Goal: Task Accomplishment & Management: Use online tool/utility

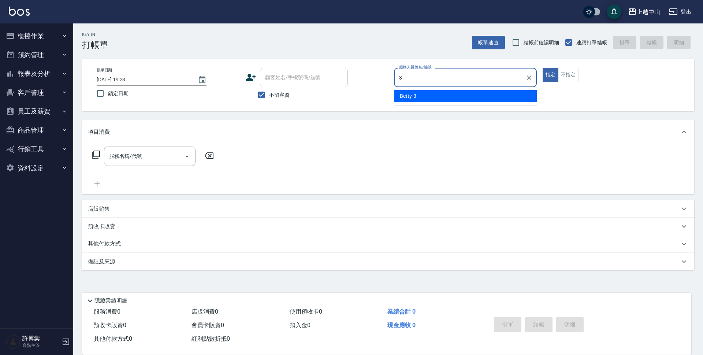
type input "Betty-3"
type button "true"
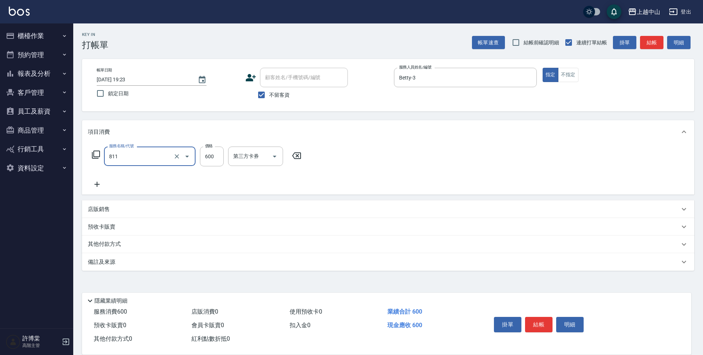
type input "洗+剪(811)"
type input "600"
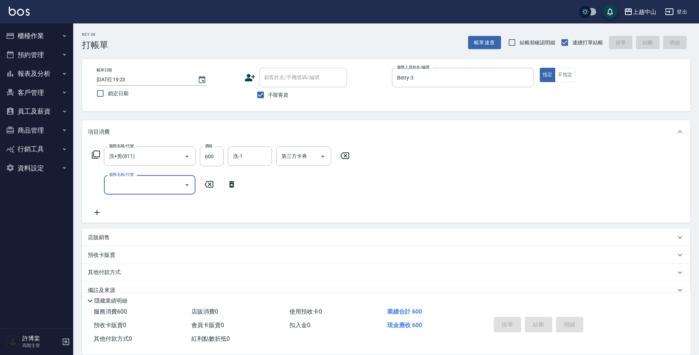
type input "[DATE] 19:24"
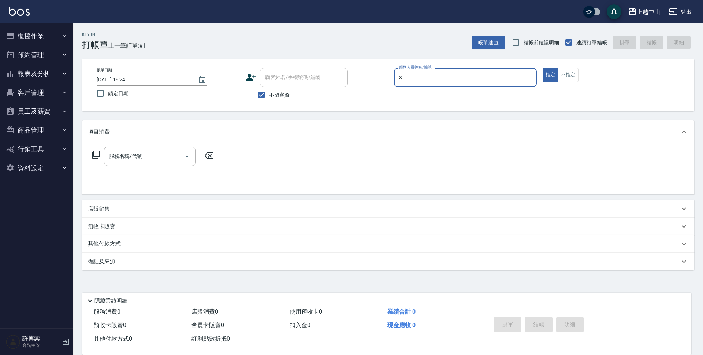
type input "Betty-3"
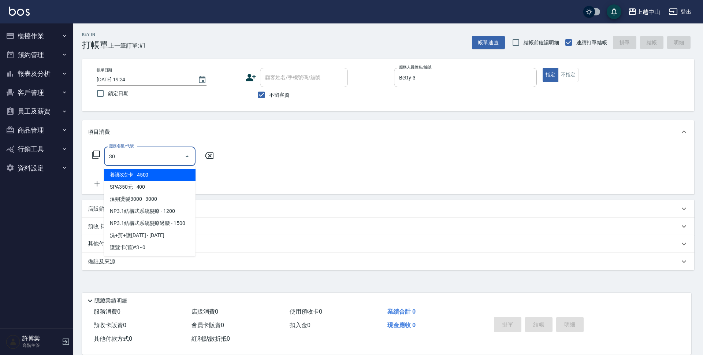
type input "3"
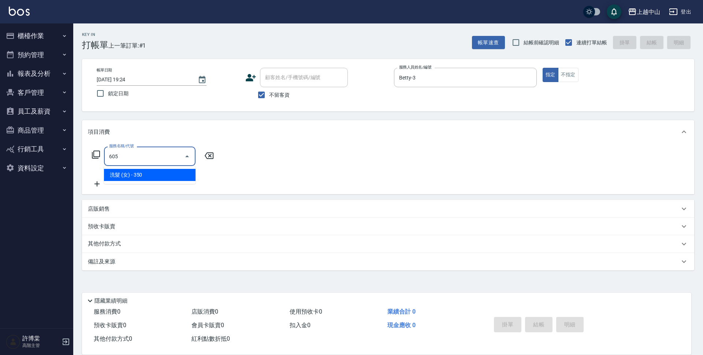
type input "洗髮 (女)(605)"
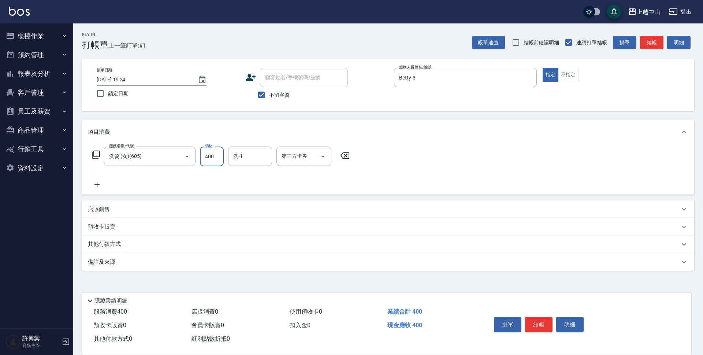
type input "400"
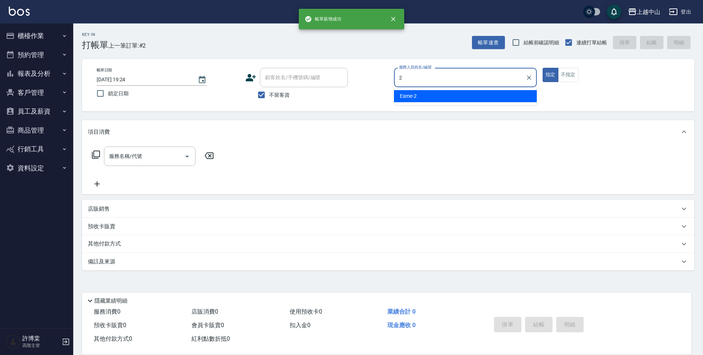
type input "Esme-2"
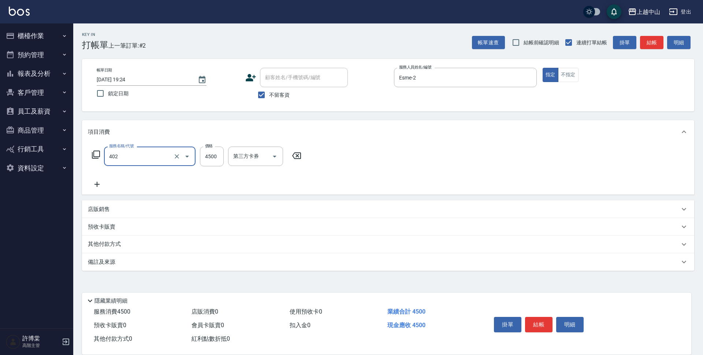
type input "2段式結構自備卡(402)"
click at [214, 156] on input "300" at bounding box center [212, 156] width 24 height 20
type input "3000"
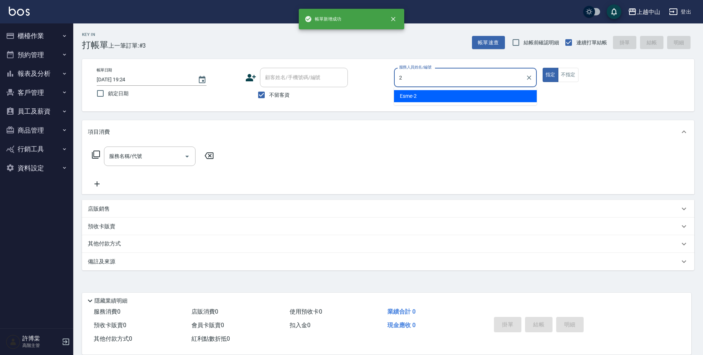
type input "Esme-2"
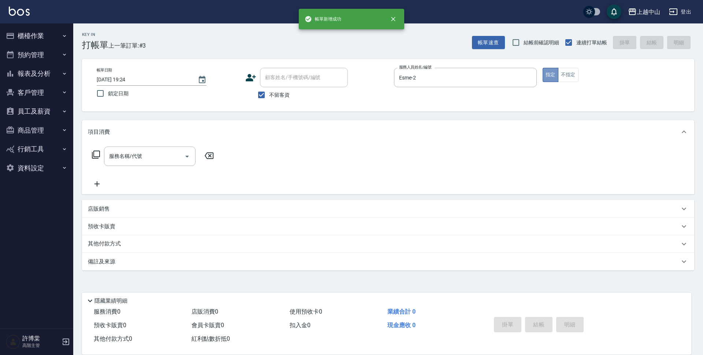
click at [542, 68] on button "指定" at bounding box center [550, 75] width 16 height 14
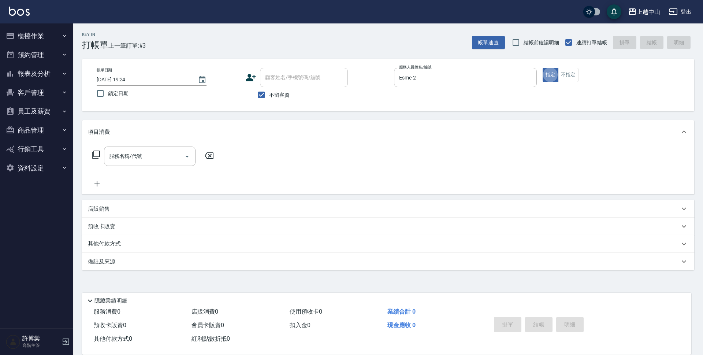
click at [542, 68] on button "指定" at bounding box center [550, 75] width 16 height 14
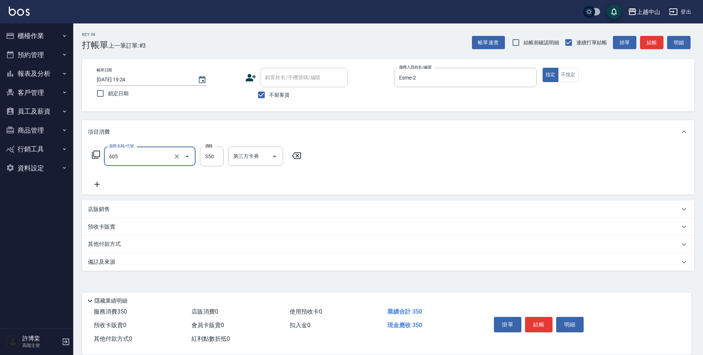
type input "洗髮 (女)(605)"
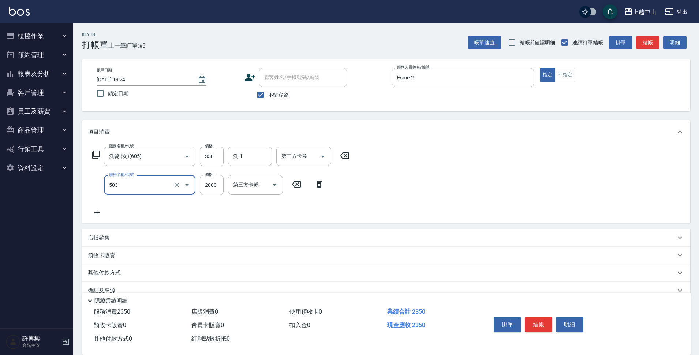
type input "染髮2000以下(503)"
type input "1500"
click at [257, 96] on input "不留客資" at bounding box center [260, 94] width 15 height 15
checkbox input "false"
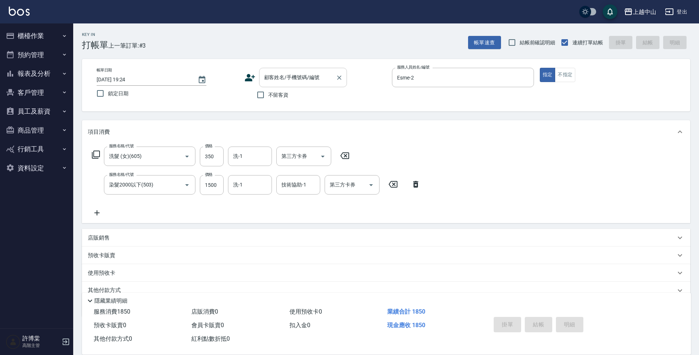
click at [268, 81] on div "顧客姓名/手機號碼/編號 顧客姓名/手機號碼/編號" at bounding box center [303, 77] width 88 height 19
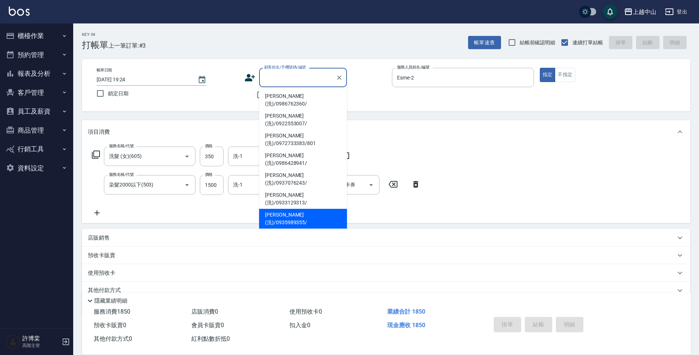
scroll to position [30, 0]
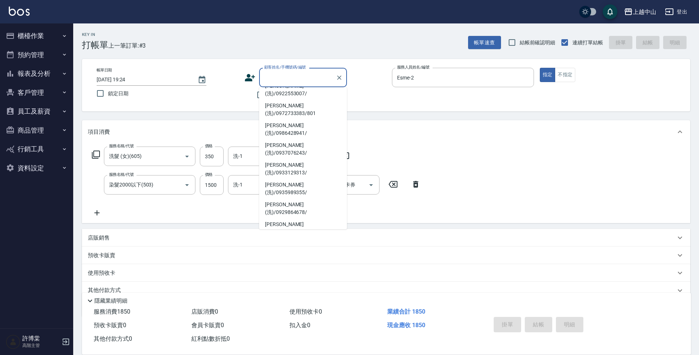
click at [317, 277] on li "[PERSON_NAME](洗)/0905083761/" at bounding box center [303, 287] width 88 height 20
type input "[PERSON_NAME](洗)/0905083761/"
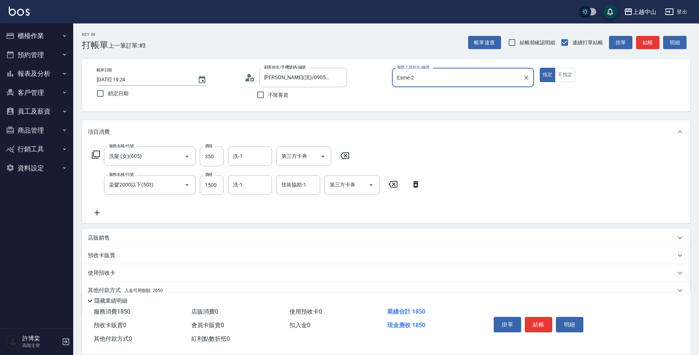
scroll to position [32, 0]
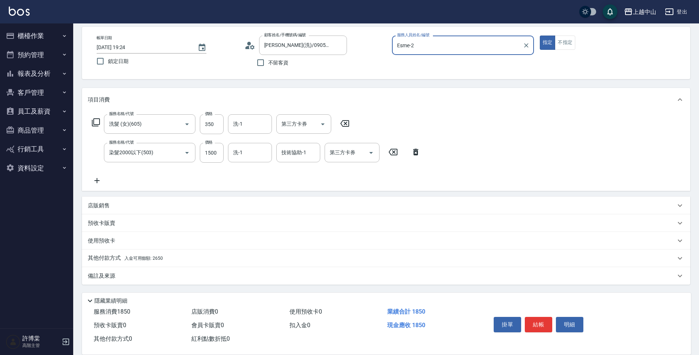
click at [130, 262] on p "其他付款方式 入金可用餘額: 2650" at bounding box center [125, 258] width 75 height 8
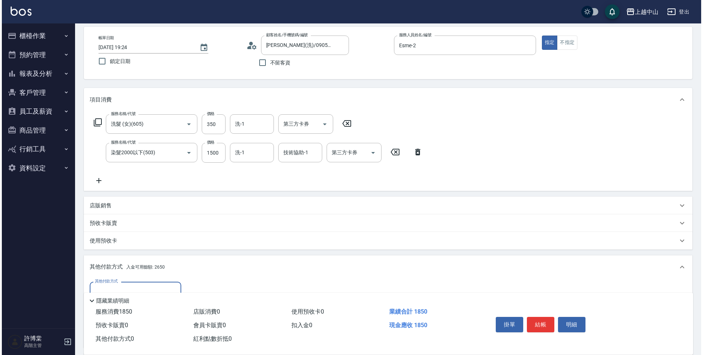
scroll to position [119, 0]
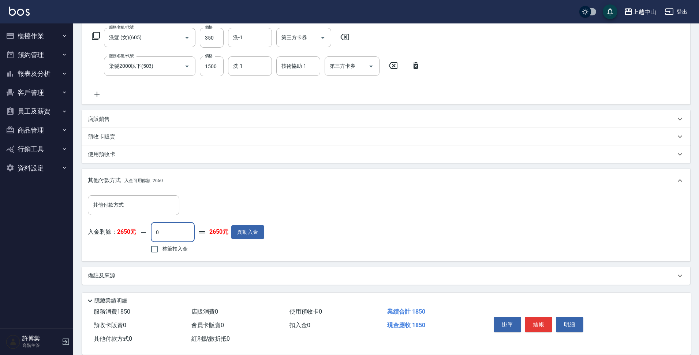
click at [166, 238] on input "0" at bounding box center [173, 232] width 44 height 20
type input "350"
click at [564, 327] on button "明細" at bounding box center [569, 324] width 27 height 15
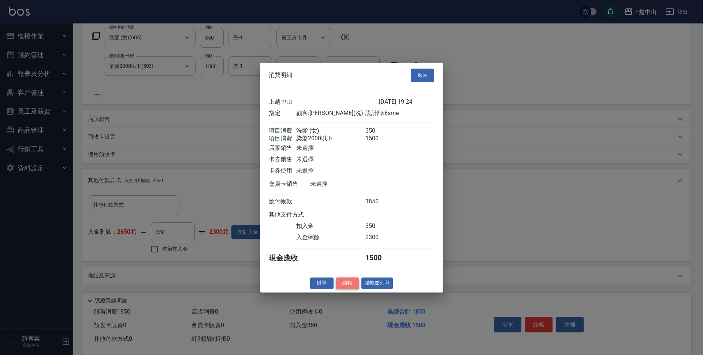
click at [344, 287] on button "結帳" at bounding box center [347, 282] width 23 height 11
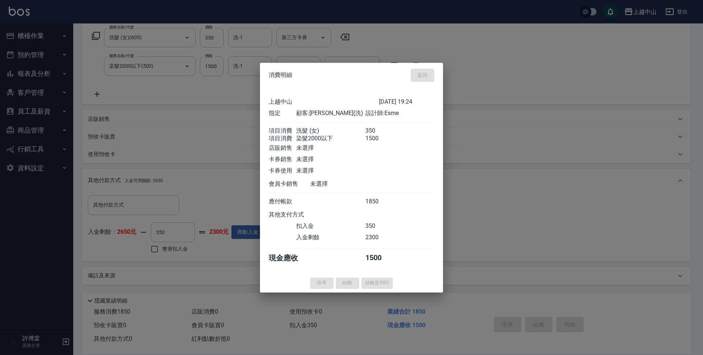
type input "[DATE] 19:27"
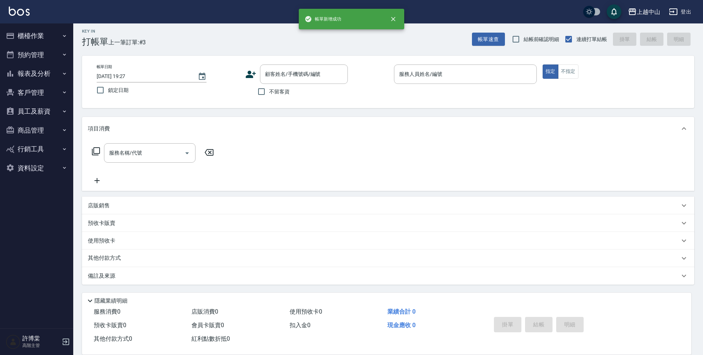
scroll to position [0, 0]
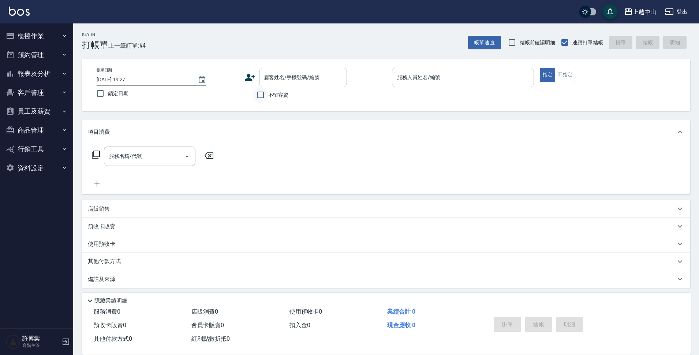
click at [264, 97] on input "不留客資" at bounding box center [260, 94] width 15 height 15
checkbox input "true"
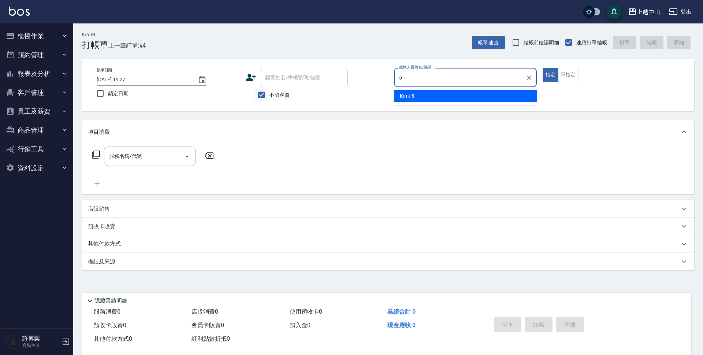
type input "Kimi-5"
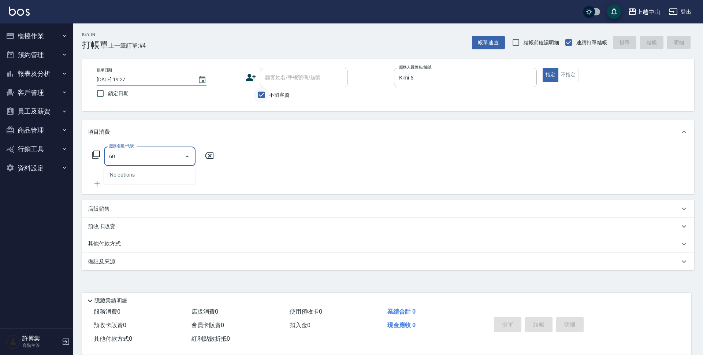
type input "605"
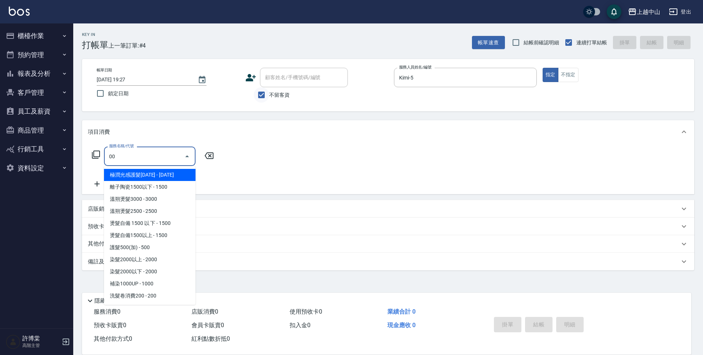
type input "0"
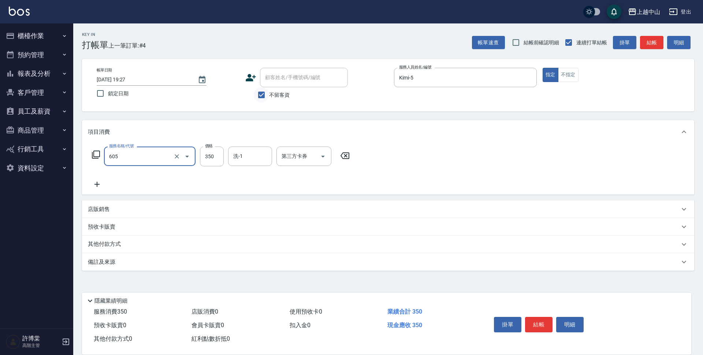
type input "洗髮 (女)(605)"
type input "400"
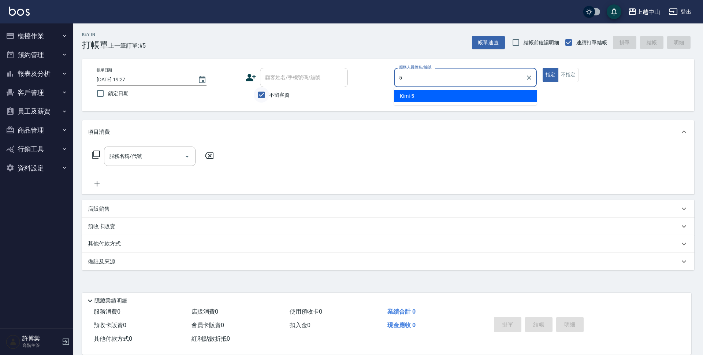
type input "Kimi-5"
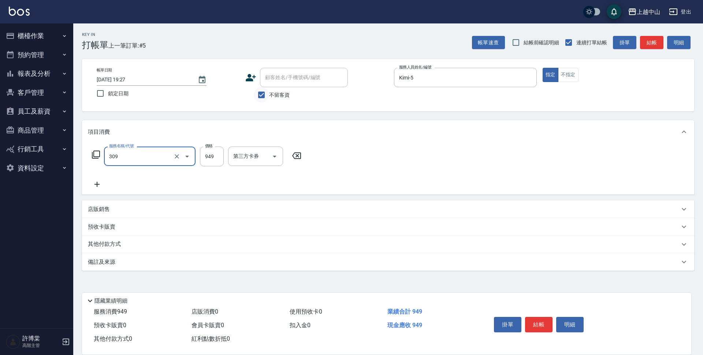
type input "森精萃舒壓調理髮浴(309)"
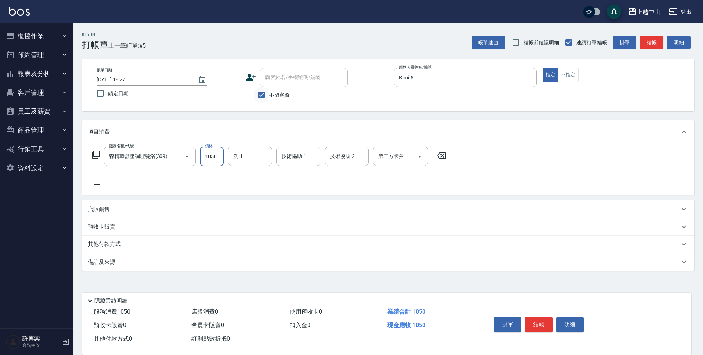
type input "1050"
click at [266, 162] on div at bounding box center [264, 155] width 10 height 19
click at [257, 157] on input "鴨鴨-30" at bounding box center [244, 156] width 26 height 13
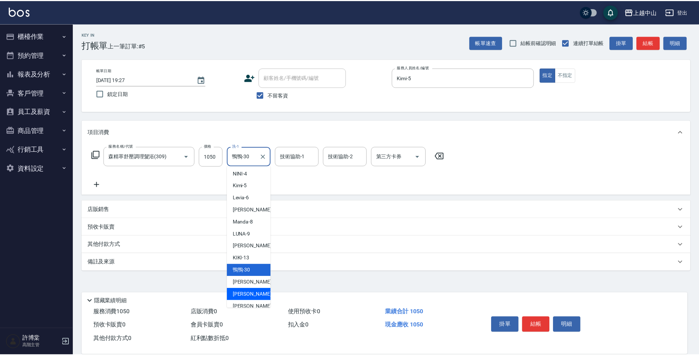
scroll to position [62, 0]
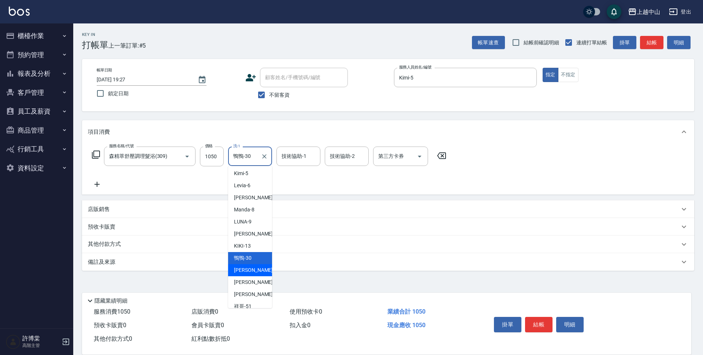
type input "[PERSON_NAME]-33"
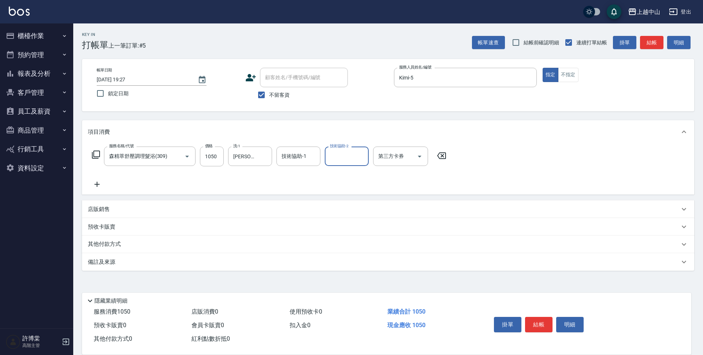
click at [321, 163] on form "技術協助-1 技術協助-1" at bounding box center [300, 155] width 48 height 19
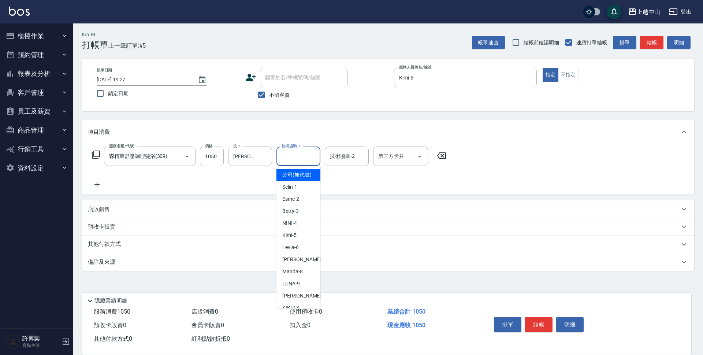
click at [316, 156] on input "技術協助-1" at bounding box center [298, 156] width 37 height 13
type input "[PERSON_NAME]-33"
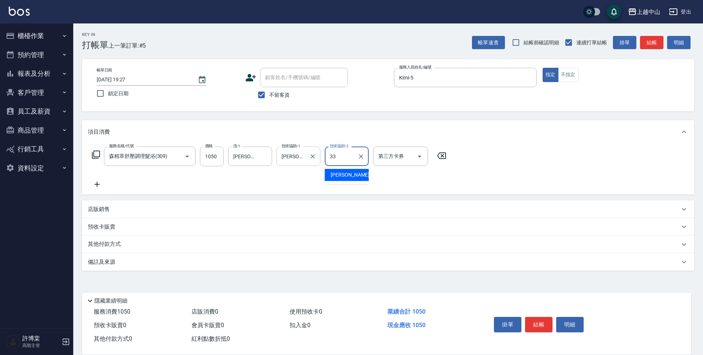
type input "[PERSON_NAME]-33"
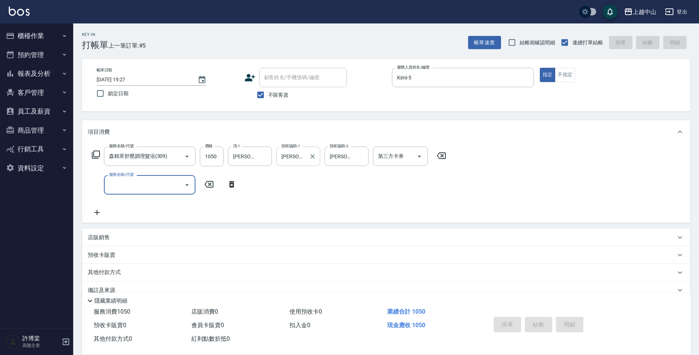
type input "[DATE] 19:28"
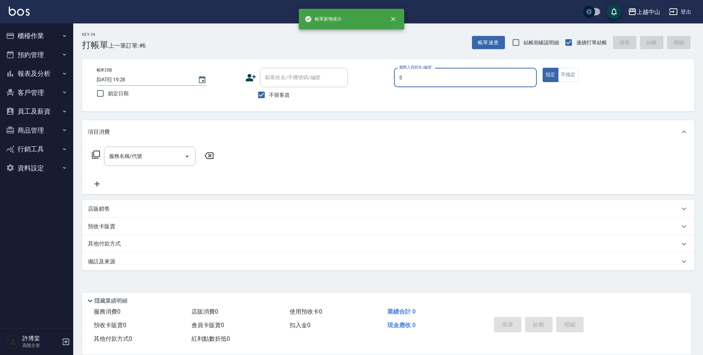
type input "Kimi-5"
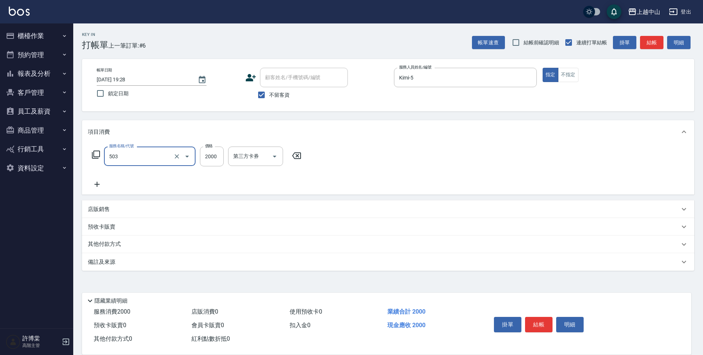
type input "染髮2000以下(503)"
type input "1300"
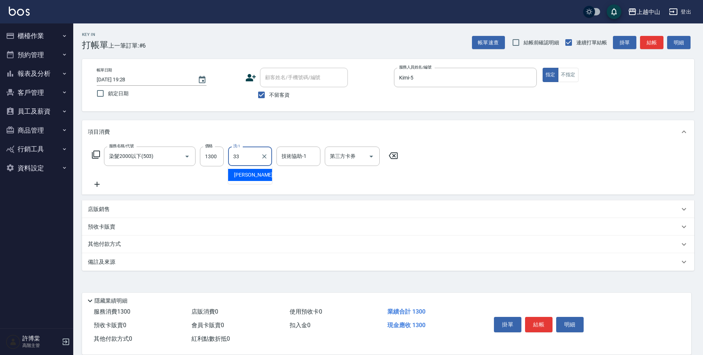
type input "[PERSON_NAME]-33"
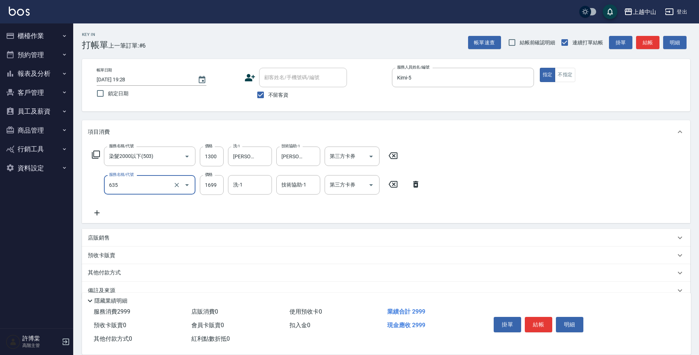
type input "兩段自備單次(635)"
type input "999"
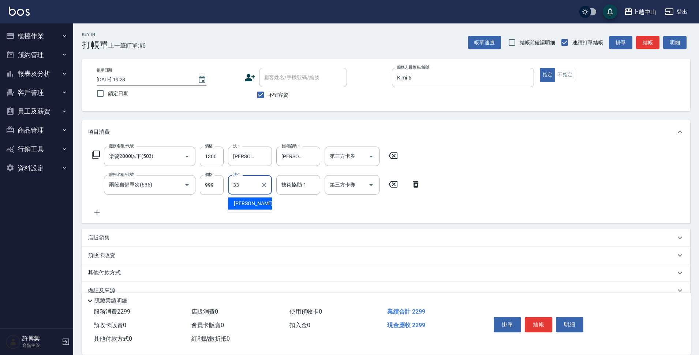
type input "[PERSON_NAME]-33"
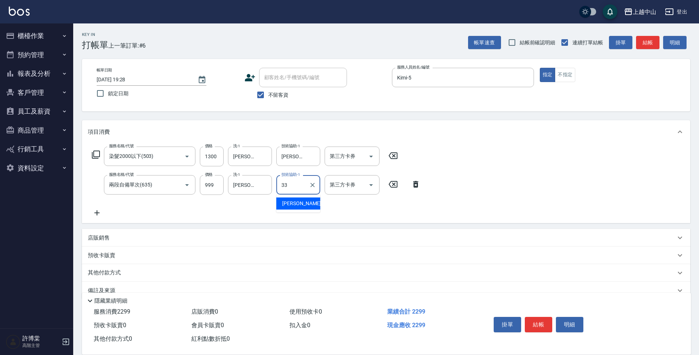
type input "[PERSON_NAME]-33"
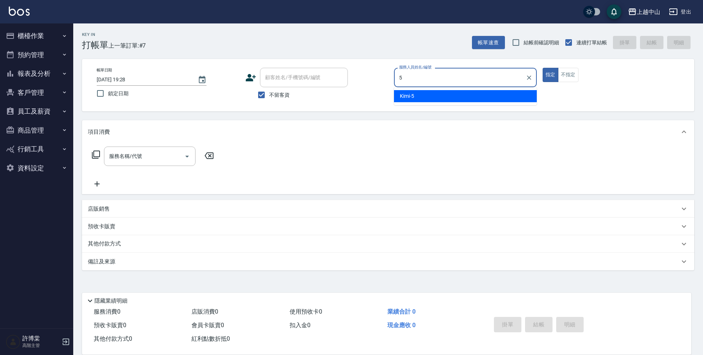
type input "Kimi-5"
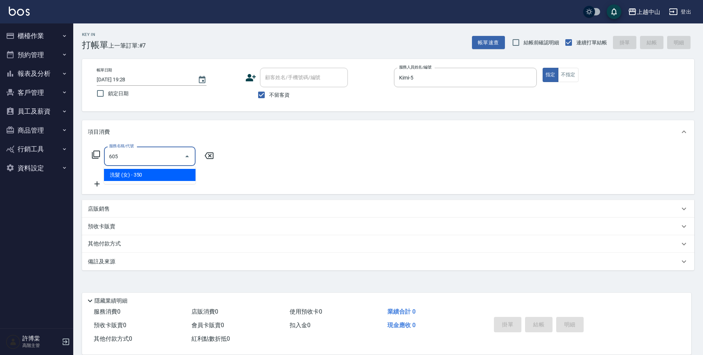
type input "洗髮 (女)(605)"
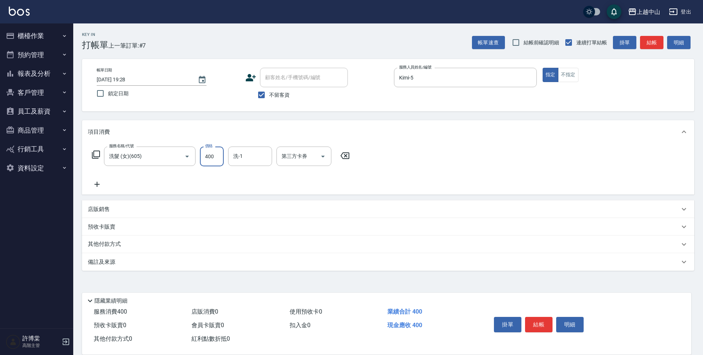
type input "400"
type input "[PERSON_NAME]-33"
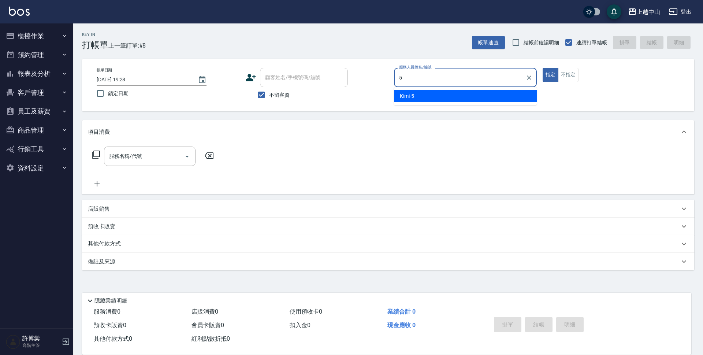
type input "Kimi-5"
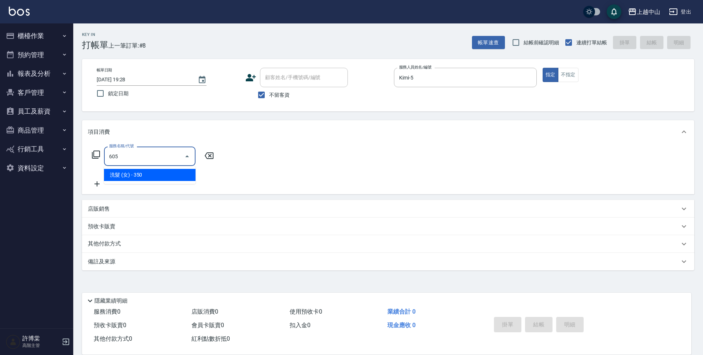
type input "洗髮 (女)(605)"
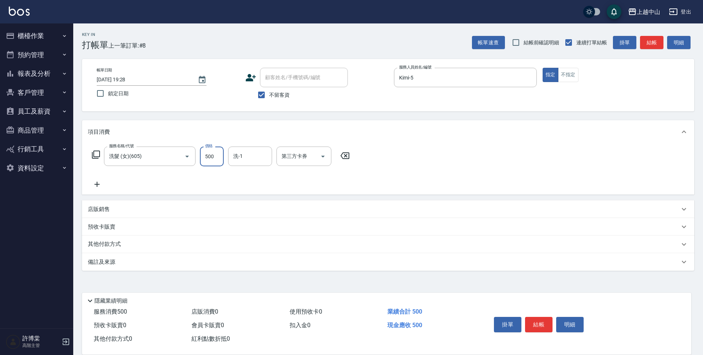
type input "500"
type input "鴨鴨-30"
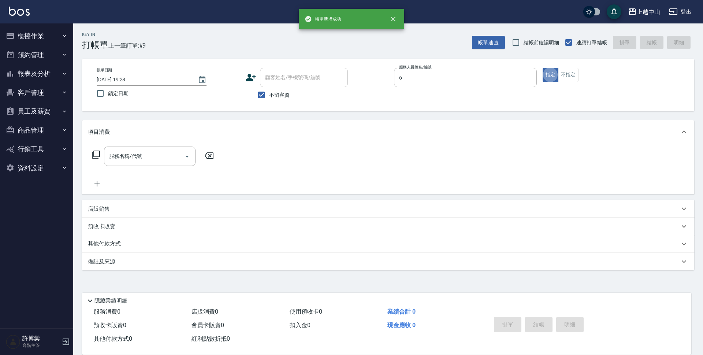
type input "Levia-6"
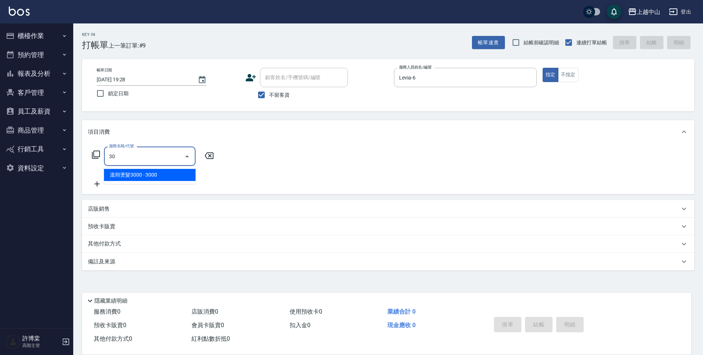
type input "3"
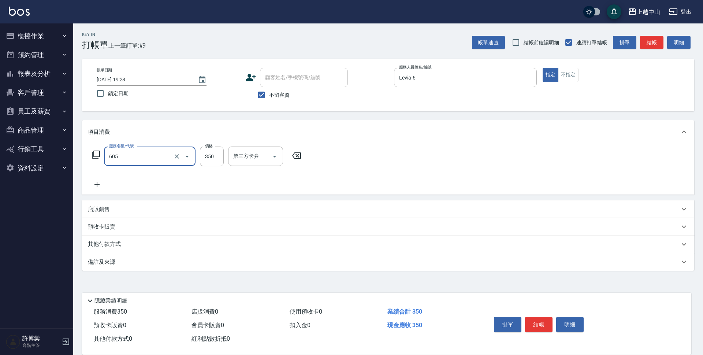
type input "洗髮 (女)(605)"
type input "299"
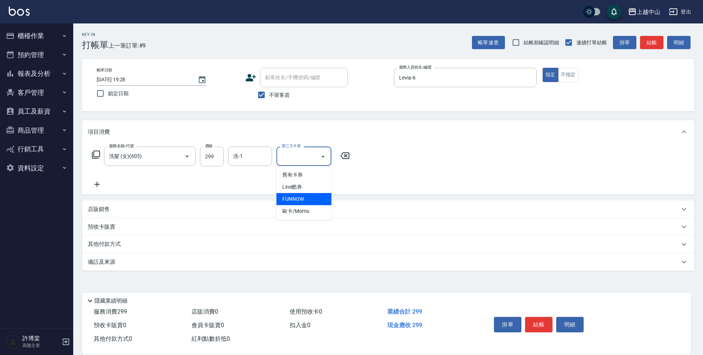
type input "FUNNOW"
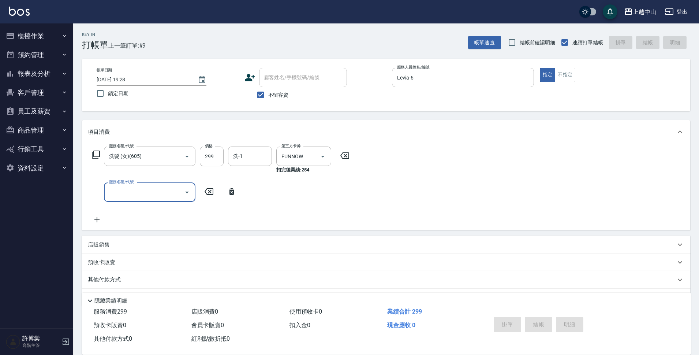
type input "[DATE] 19:29"
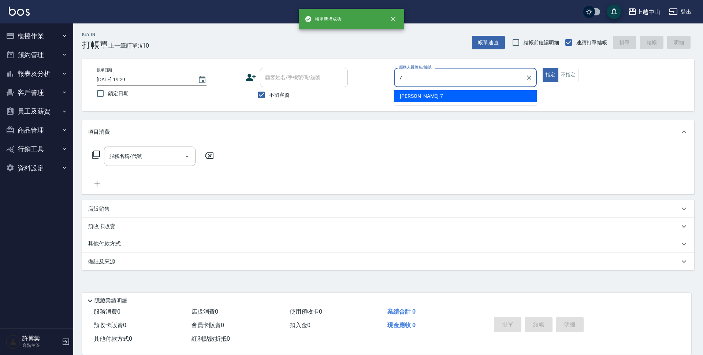
type input "[PERSON_NAME]-7"
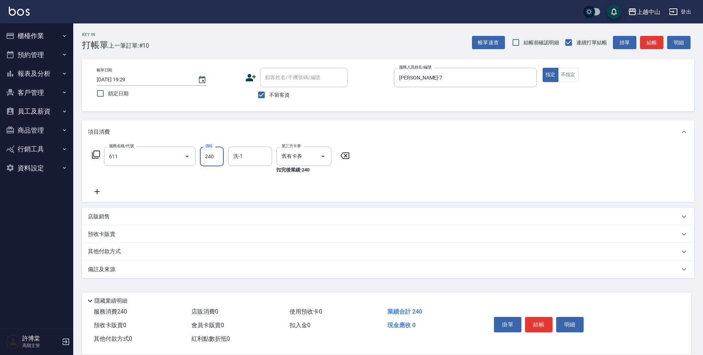
type input "洗髮卷消費(611)"
type input "300"
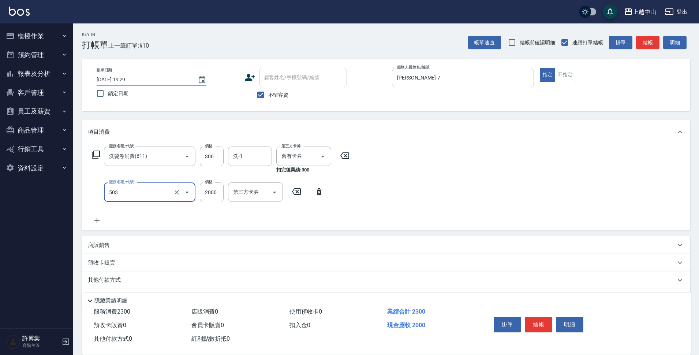
type input "染髮2000以下(503)"
type input "500"
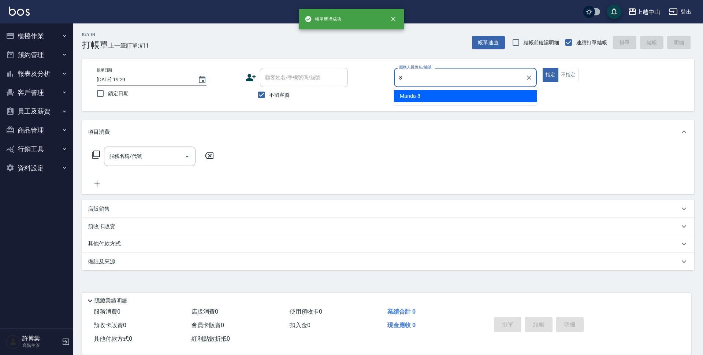
type input "Manda-8"
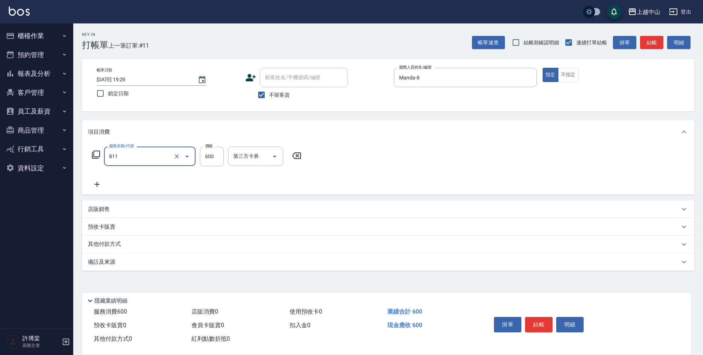
type input "洗+剪(811)"
type input "700"
type input "鴨鴨-30"
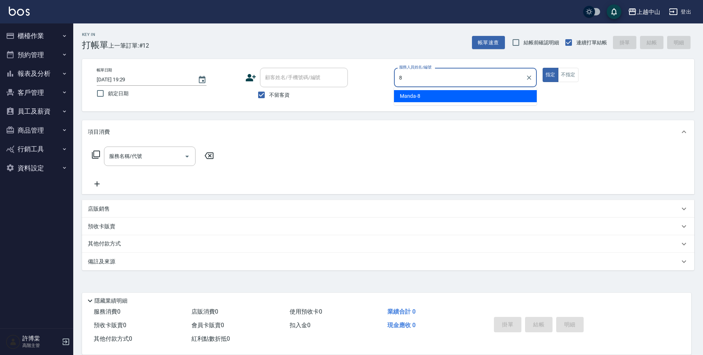
type input "Manda-8"
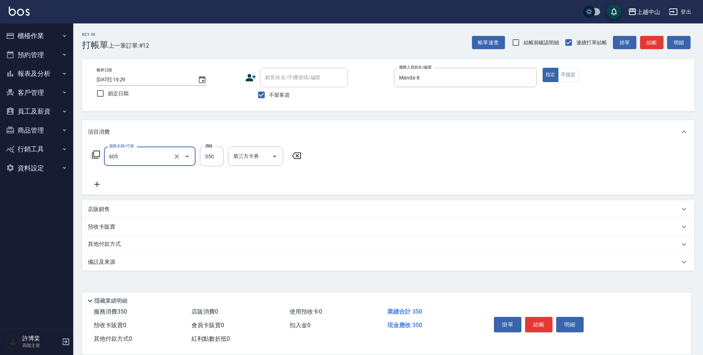
type input "洗髮 (女)(605)"
type input "500"
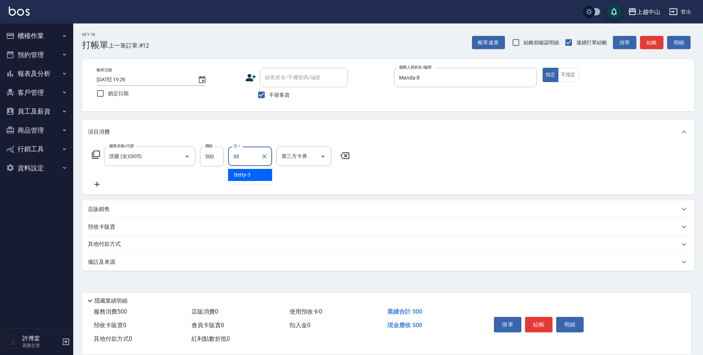
type input "鴨鴨-30"
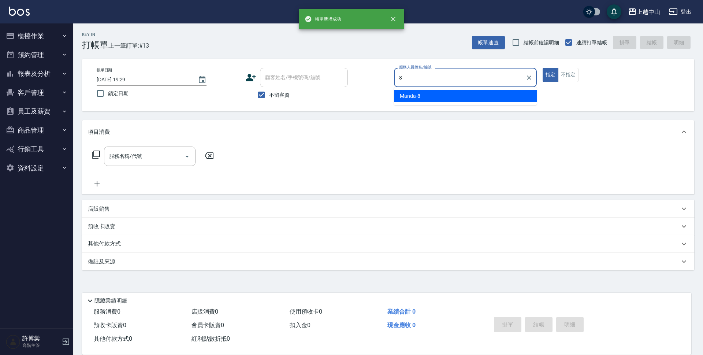
type input "Manda-8"
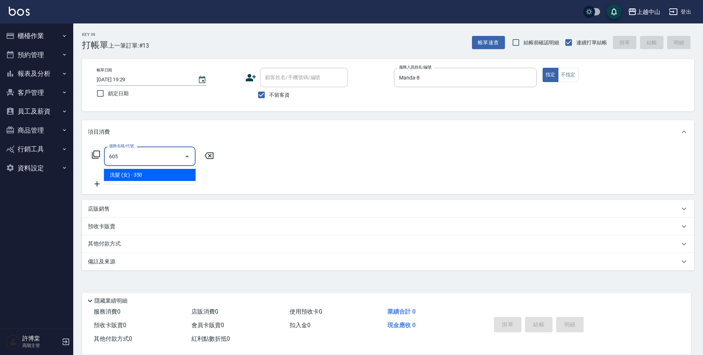
type input "洗髮 (女)(605)"
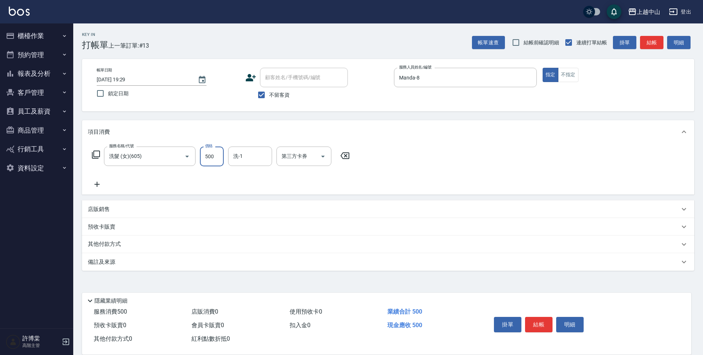
type input "500"
type input "[PERSON_NAME]-33"
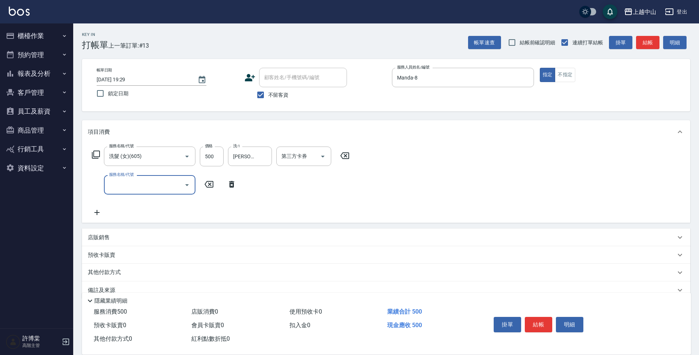
click at [262, 95] on input "不留客資" at bounding box center [260, 94] width 15 height 15
checkbox input "false"
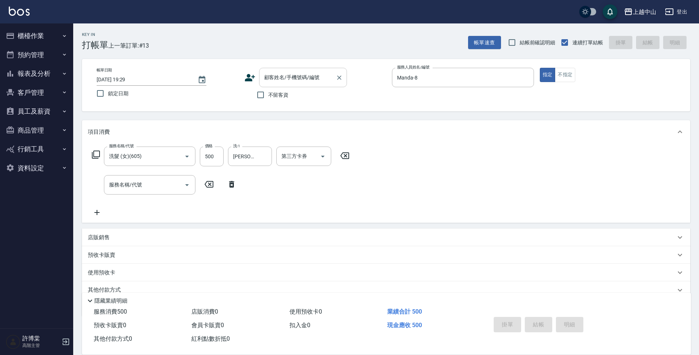
click at [285, 81] on input "顧客姓名/手機號碼/編號" at bounding box center [297, 77] width 70 height 13
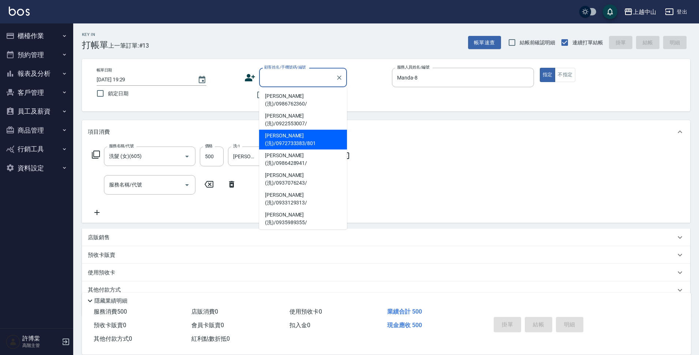
click at [293, 130] on li "[PERSON_NAME](洗)/0972733383/801" at bounding box center [303, 140] width 88 height 20
type input "[PERSON_NAME](洗)/0972733383/801"
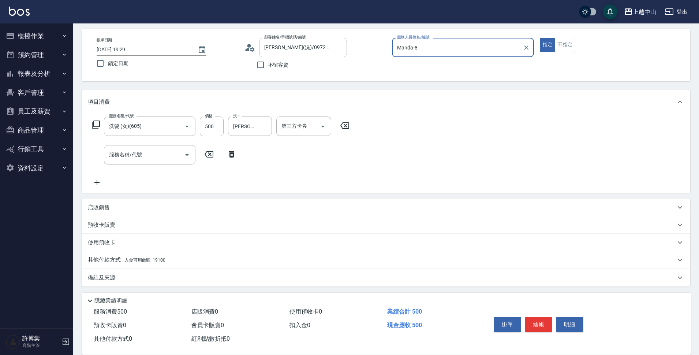
scroll to position [32, 0]
click at [160, 260] on span "入金可用餘額: 19100" at bounding box center [144, 257] width 41 height 5
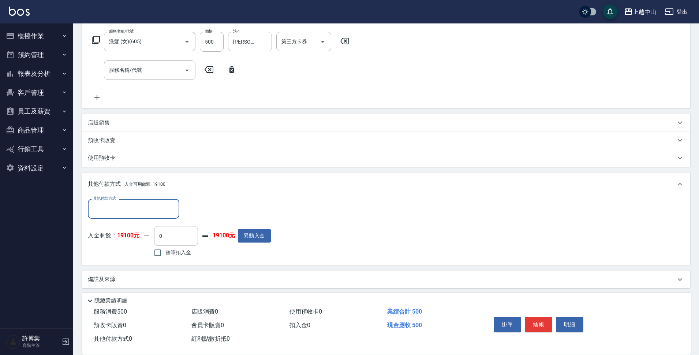
scroll to position [118, 0]
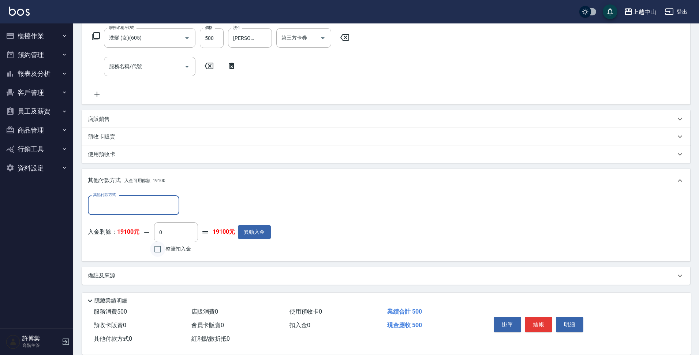
click at [163, 249] on input "整筆扣入金" at bounding box center [157, 248] width 15 height 15
checkbox input "true"
type input "500"
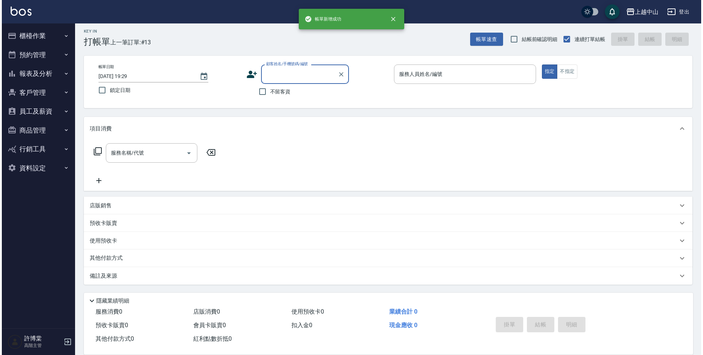
scroll to position [0, 0]
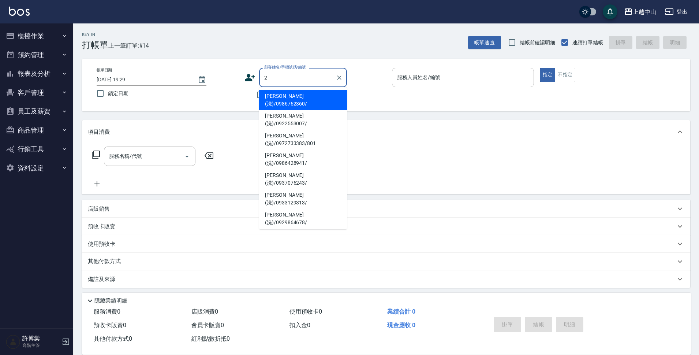
type input "[PERSON_NAME](洗)/0986762360/"
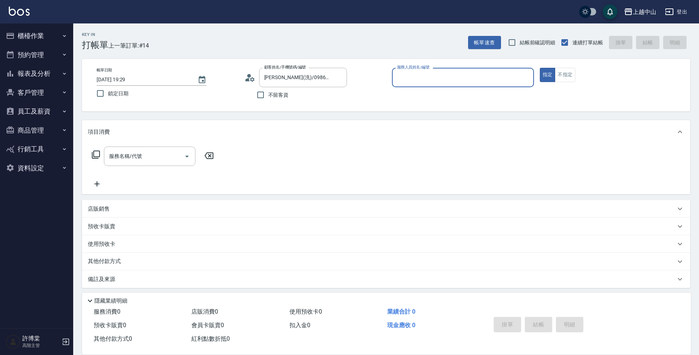
type input "Esme-2"
click at [281, 86] on div "[PERSON_NAME](洗)/0986762360/ 顧客姓名/手機號碼/編號" at bounding box center [303, 77] width 88 height 19
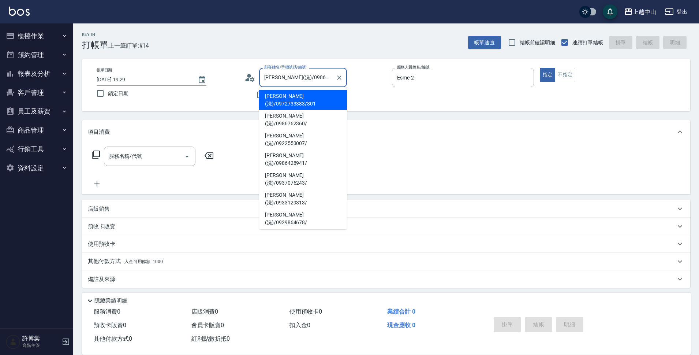
click at [280, 90] on li "[PERSON_NAME](洗)/0972733383/801" at bounding box center [303, 100] width 88 height 20
type input "[PERSON_NAME](洗)/0972733383/801"
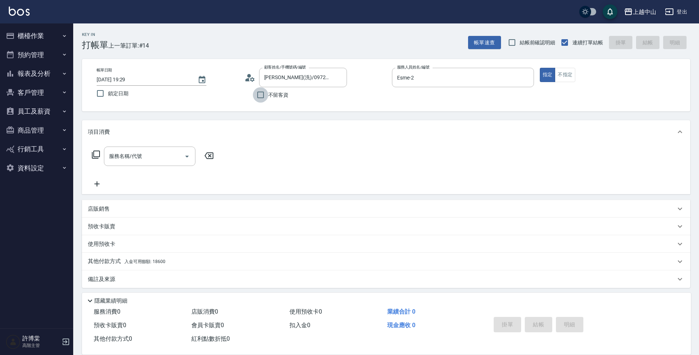
click at [268, 94] on input "不留客資" at bounding box center [260, 94] width 15 height 15
checkbox input "true"
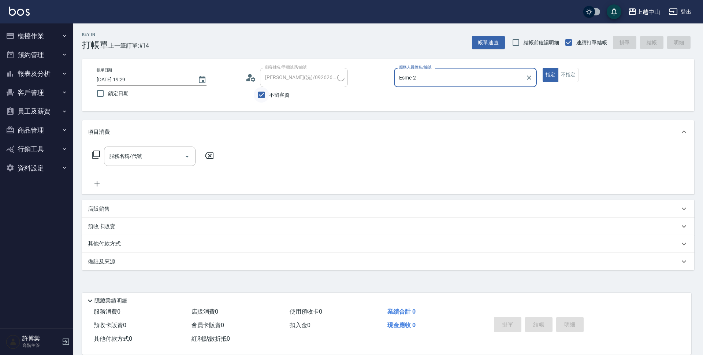
type input "[PERSON_NAME](洗)/0925900841/"
click at [542, 68] on button "指定" at bounding box center [550, 75] width 16 height 14
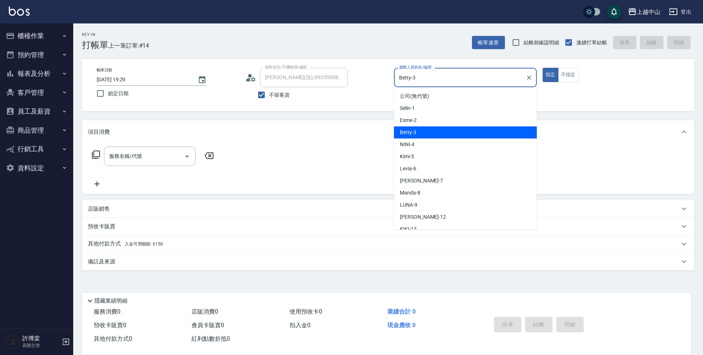
click at [410, 77] on input "Betty-3" at bounding box center [459, 77] width 125 height 13
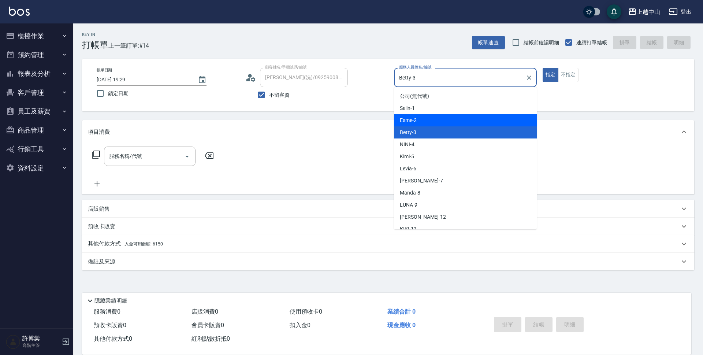
type input "Esme-2"
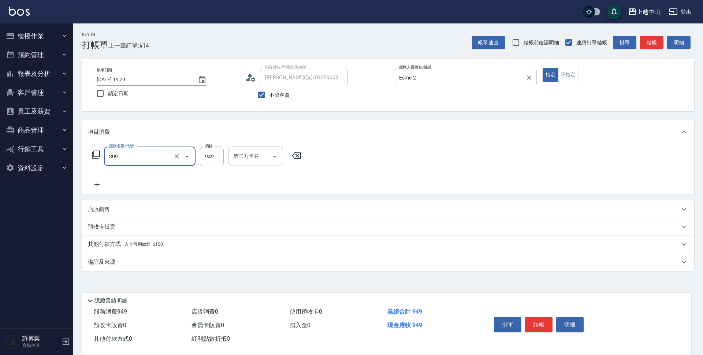
type input "森精萃舒壓調理髮浴(309)"
click at [132, 157] on input "森精萃舒壓調理髮浴(309)" at bounding box center [139, 156] width 64 height 13
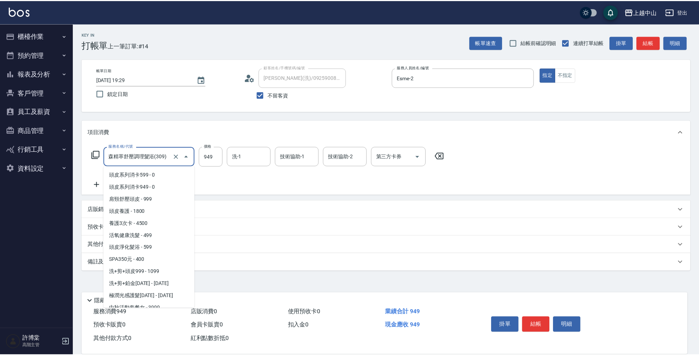
scroll to position [368, 0]
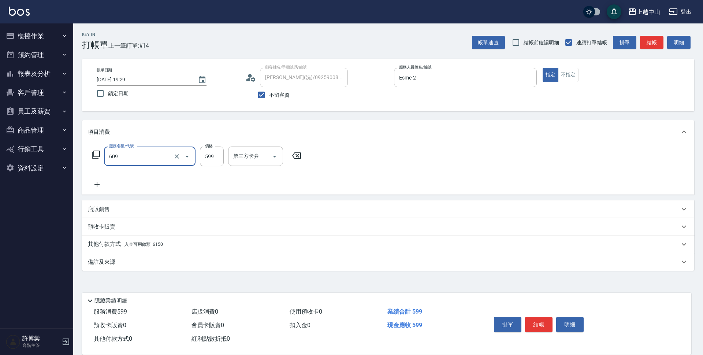
type input "精油洗(609)"
type input "700"
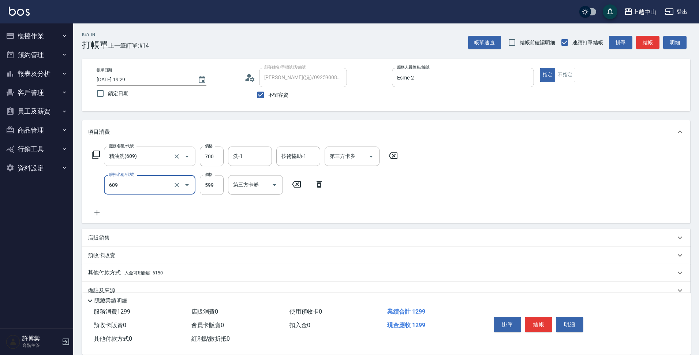
type input "精油洗(609)"
type input "700"
click at [255, 209] on div "服務名稱/代號 精油洗(609) 服務名稱/代號 價格 700 價格 洗-1 洗-1 技術協助-1 技術協助-1 第三方卡券 第三方卡券 服務名稱/代號 精油…" at bounding box center [256, 181] width 337 height 71
click at [101, 213] on icon at bounding box center [97, 212] width 18 height 9
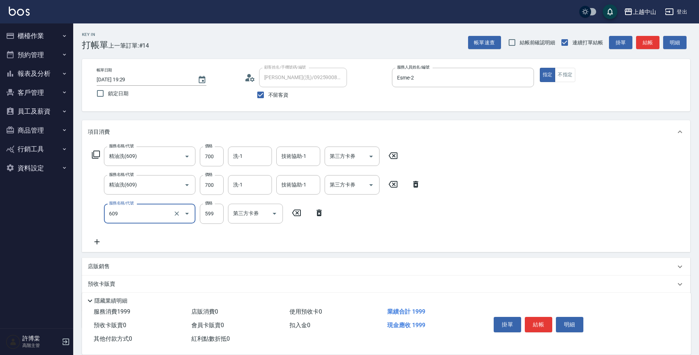
type input "精油洗(609)"
type input "700"
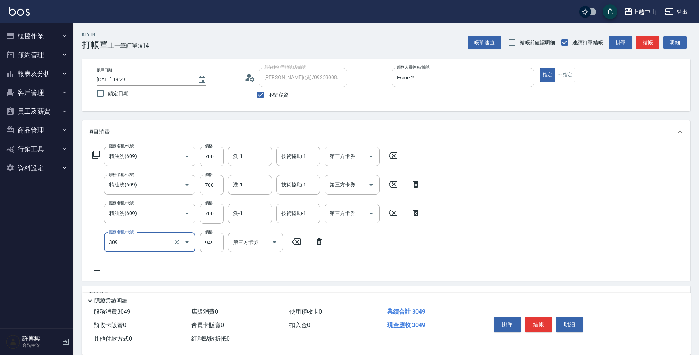
type input "森精萃舒壓調理髮浴(309)"
type input "1000"
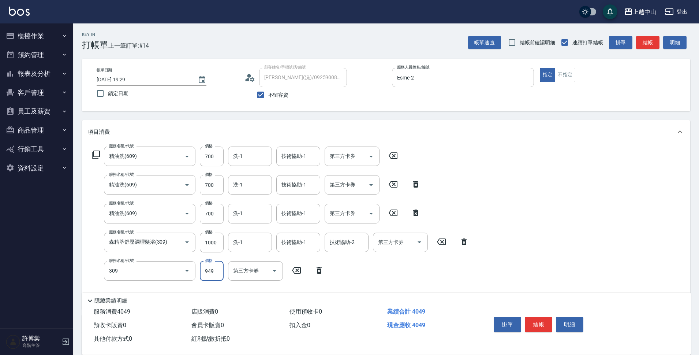
type input "森精萃舒壓調理髮浴(309)"
type input "1000"
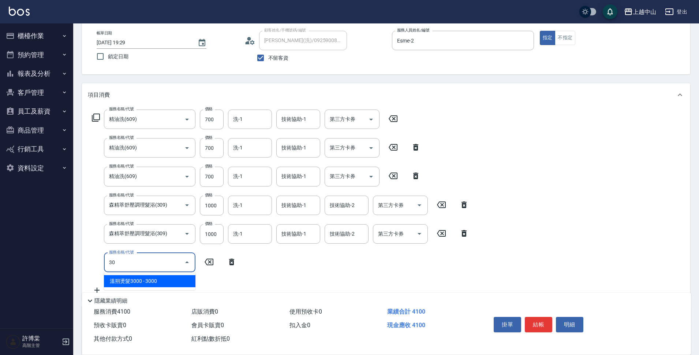
scroll to position [67, 0]
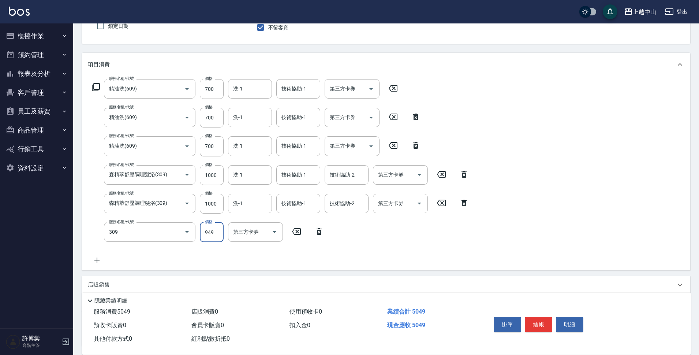
type input "森精萃舒壓調理髮浴(309)"
type input "1000"
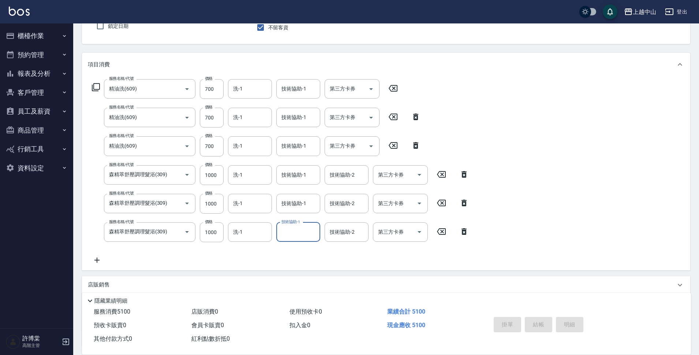
type input "[DATE] 19:30"
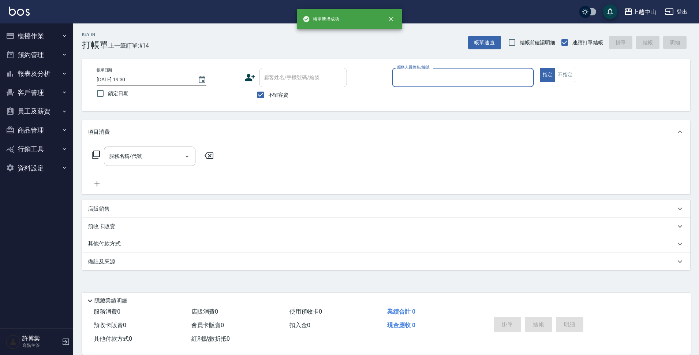
scroll to position [0, 0]
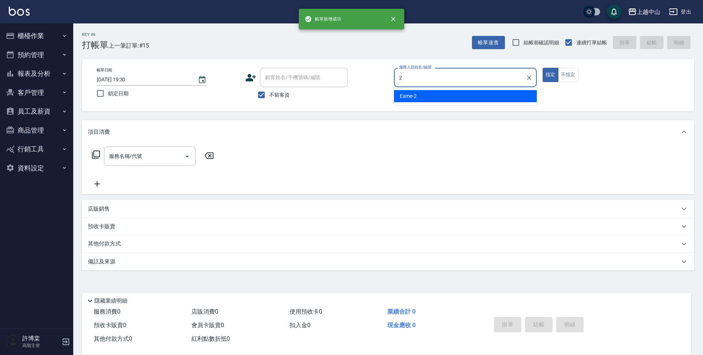
type input "Esme-2"
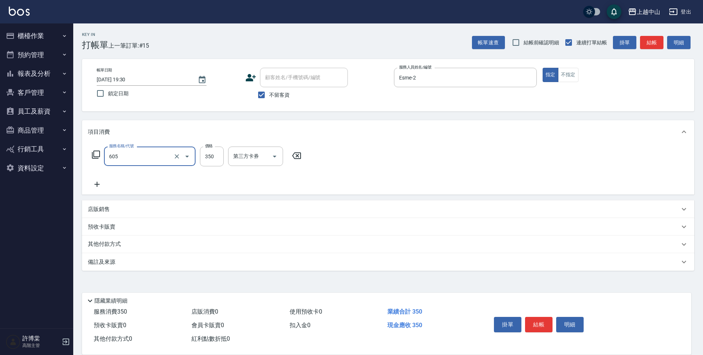
type input "洗髮 (女)(605)"
type input "350"
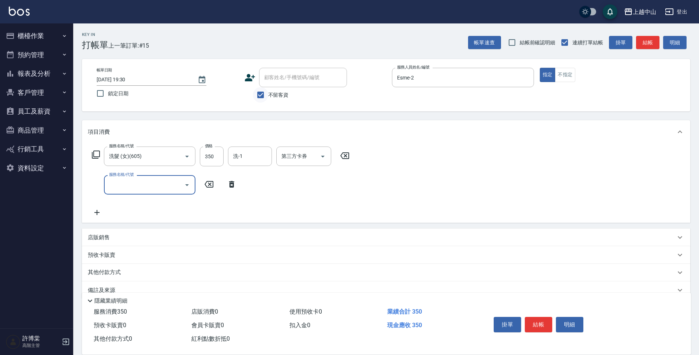
click at [257, 93] on input "不留客資" at bounding box center [260, 94] width 15 height 15
checkbox input "false"
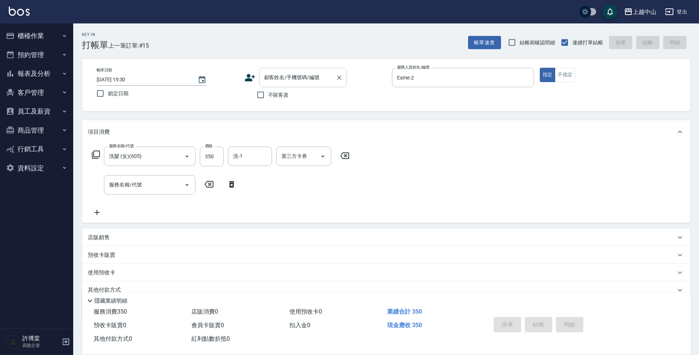
click at [268, 82] on input "顧客姓名/手機號碼/編號" at bounding box center [297, 77] width 70 height 13
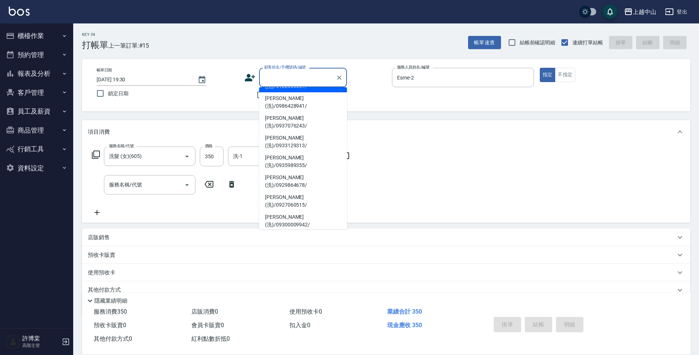
scroll to position [78, 0]
click at [316, 328] on li "[PERSON_NAME](洗)/0918589177/" at bounding box center [303, 338] width 88 height 20
type input "[PERSON_NAME](洗)/0918589177/"
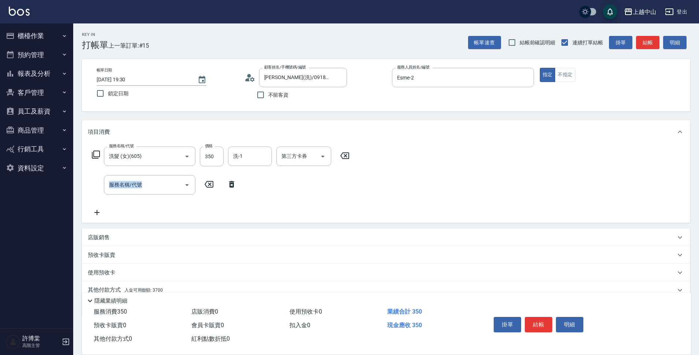
drag, startPoint x: 697, startPoint y: 229, endPoint x: 702, endPoint y: 306, distance: 77.4
click at [699, 306] on html "上越中山 登出 櫃檯作業 打帳單 帳單列表 掛單列表 座位開單 營業儀表板 現金收支登錄 高階收支登錄 材料自購登錄 每日結帳 排班表 現場電腦打卡 掃碼打卡…" at bounding box center [349, 193] width 699 height 387
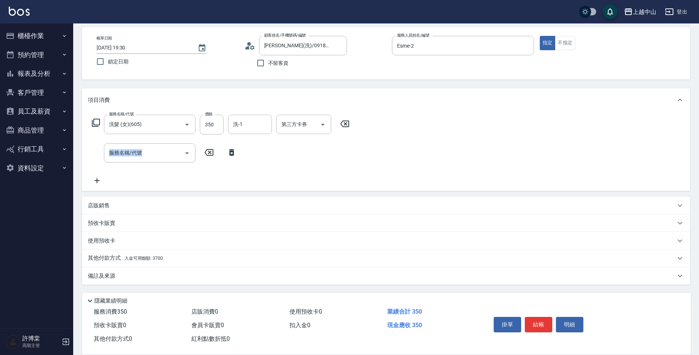
click at [154, 262] on div "其他付款方式 入金可用餘額: 3700" at bounding box center [386, 258] width 608 height 18
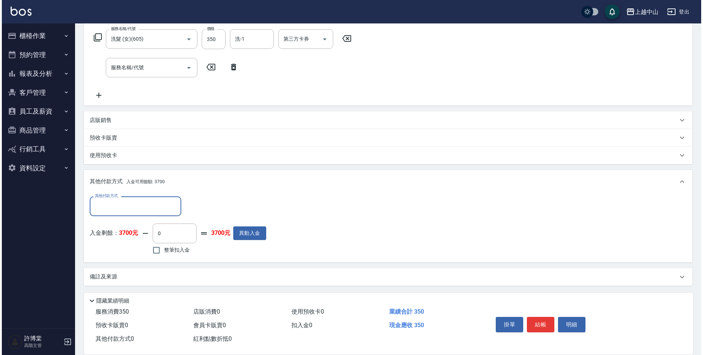
scroll to position [118, 0]
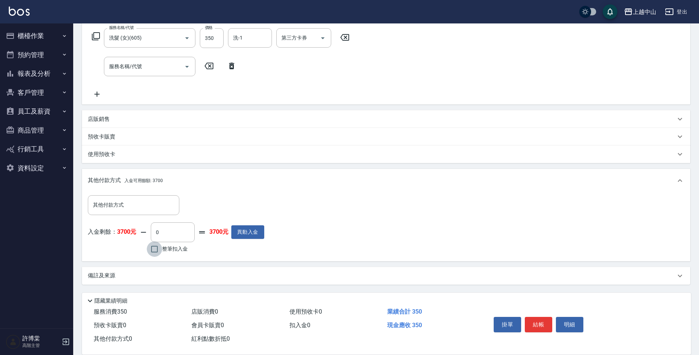
click at [150, 256] on input "整筆扣入金" at bounding box center [154, 248] width 15 height 15
checkbox input "true"
type input "350"
click at [559, 322] on button "明細" at bounding box center [569, 324] width 27 height 15
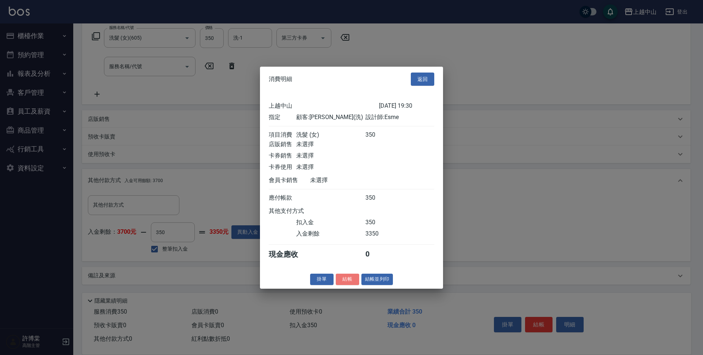
click at [351, 285] on button "結帳" at bounding box center [347, 278] width 23 height 11
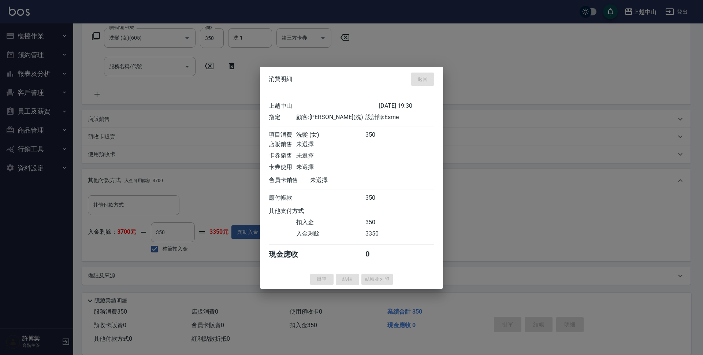
type input "[DATE] 19:31"
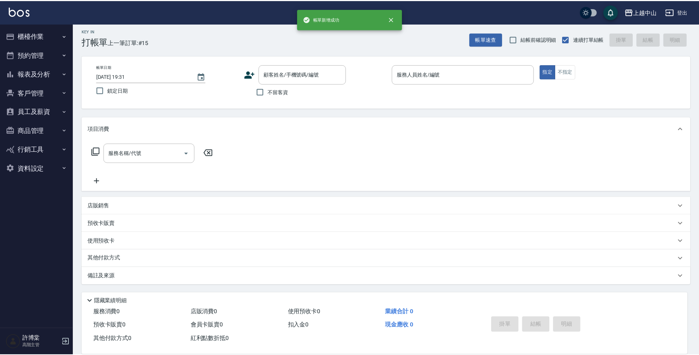
scroll to position [0, 0]
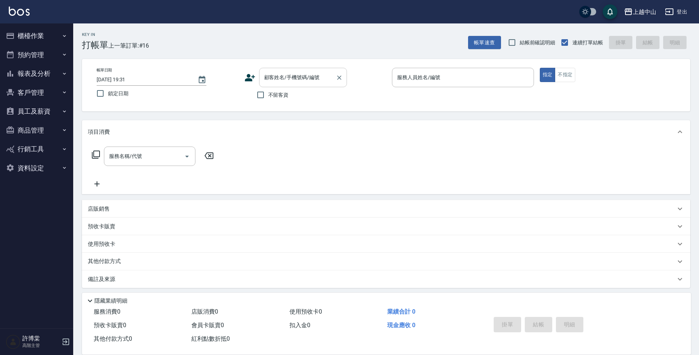
click at [327, 86] on div "顧客姓名/手機號碼/編號" at bounding box center [303, 77] width 88 height 19
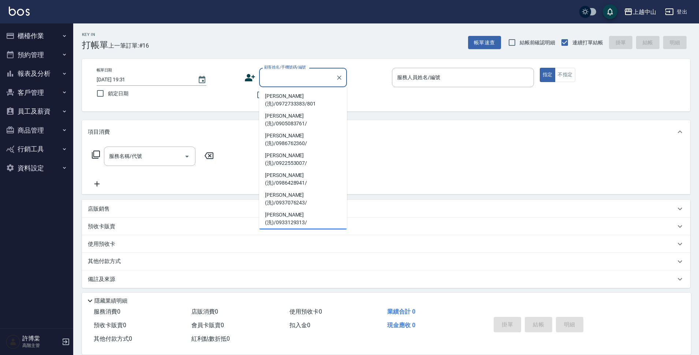
click at [331, 228] on li "[PERSON_NAME](洗)/0935989355/" at bounding box center [303, 238] width 88 height 20
type input "[PERSON_NAME](洗)/0935989355/"
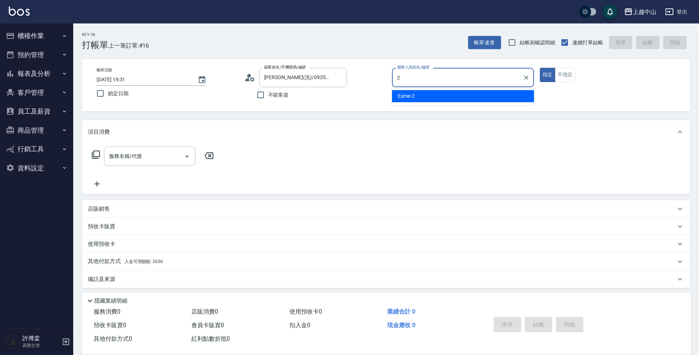
type input "Esme-2"
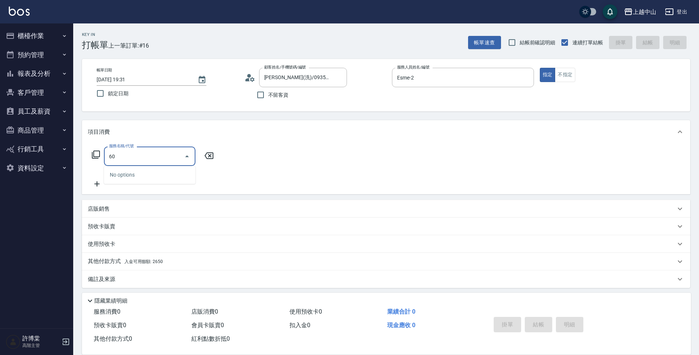
type input "605"
type input "NINI-4"
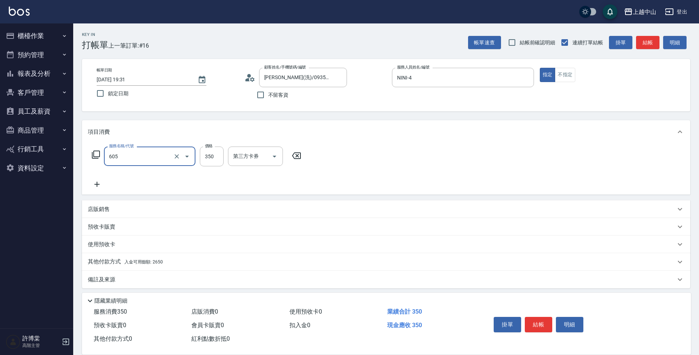
type input "洗髮 (女)(605)"
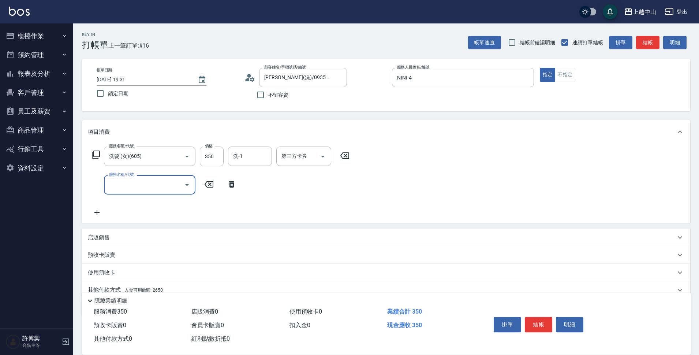
scroll to position [32, 0]
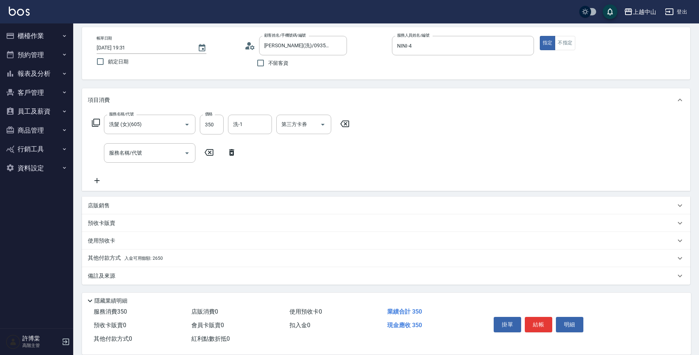
click at [141, 261] on p "其他付款方式 入金可用餘額: 2650" at bounding box center [125, 258] width 75 height 8
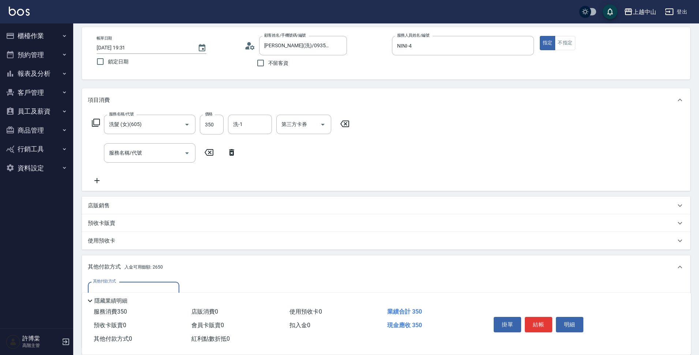
scroll to position [0, 0]
drag, startPoint x: 629, startPoint y: 342, endPoint x: 640, endPoint y: 363, distance: 23.7
click at [640, 354] on html "上越中山 登出 櫃檯作業 打帳單 帳單列表 掛單列表 座位開單 營業儀表板 現金收支登錄 高階收支登錄 材料自購登錄 每日結帳 排班表 現場電腦打卡 掃碼打卡…" at bounding box center [349, 204] width 699 height 473
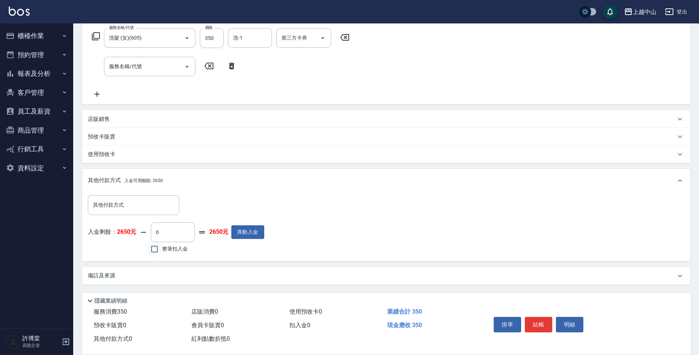
click at [149, 252] on input "整筆扣入金" at bounding box center [154, 248] width 15 height 15
checkbox input "true"
type input "350"
click at [575, 319] on button "明細" at bounding box center [569, 324] width 27 height 15
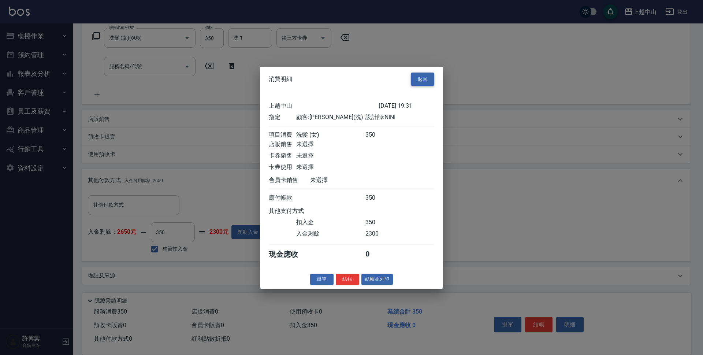
click at [414, 72] on button "返回" at bounding box center [422, 79] width 23 height 14
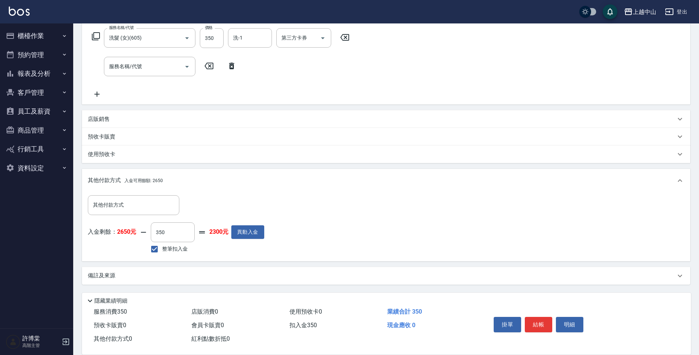
scroll to position [0, 0]
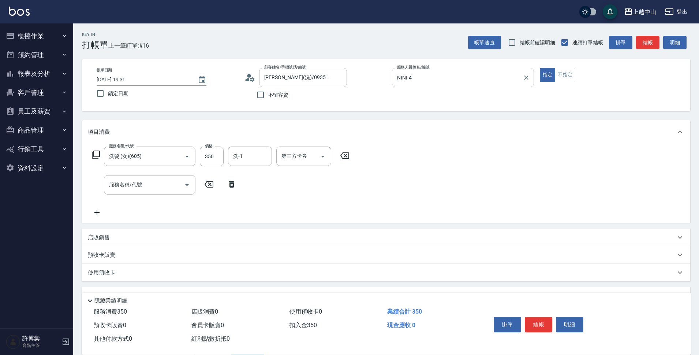
click at [443, 70] on div "NINI-4 服務人員姓名/編號" at bounding box center [463, 77] width 142 height 19
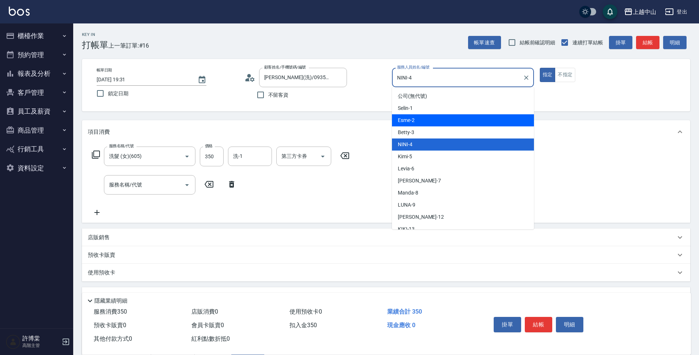
click at [447, 125] on div "Esme -2" at bounding box center [463, 120] width 142 height 12
type input "Esme-2"
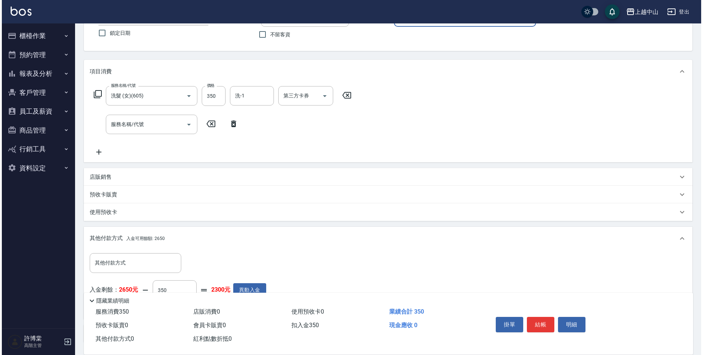
scroll to position [118, 0]
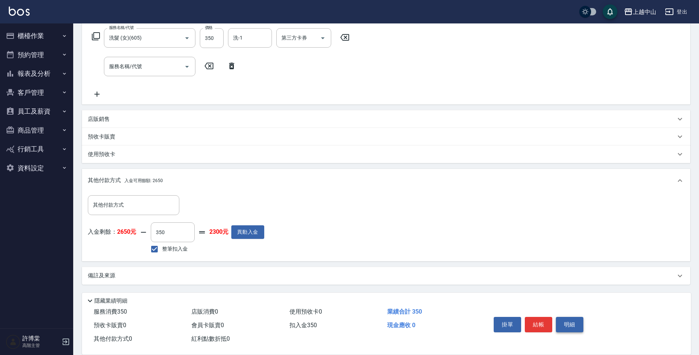
click at [561, 321] on button "明細" at bounding box center [569, 324] width 27 height 15
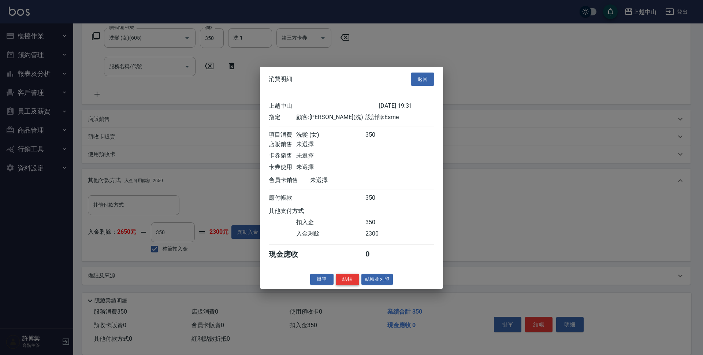
click at [350, 282] on button "結帳" at bounding box center [347, 278] width 23 height 11
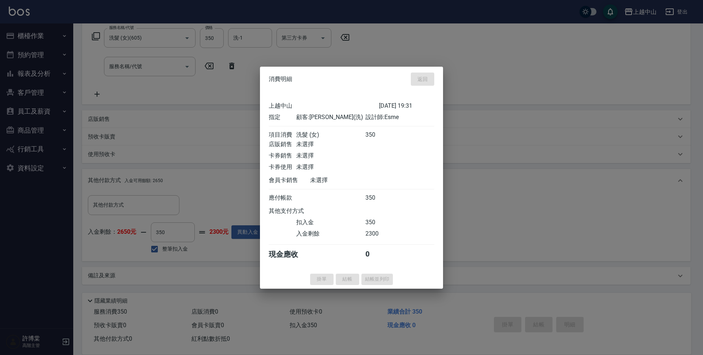
type input "[DATE] 19:32"
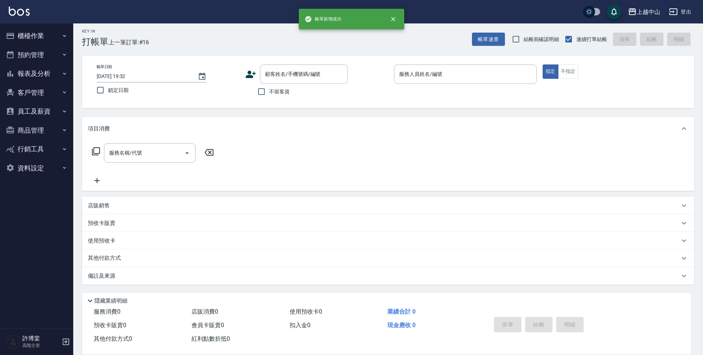
scroll to position [0, 0]
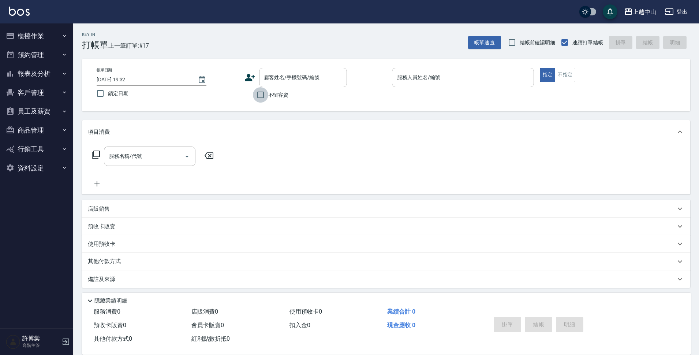
click at [265, 97] on input "不留客資" at bounding box center [260, 94] width 15 height 15
checkbox input "true"
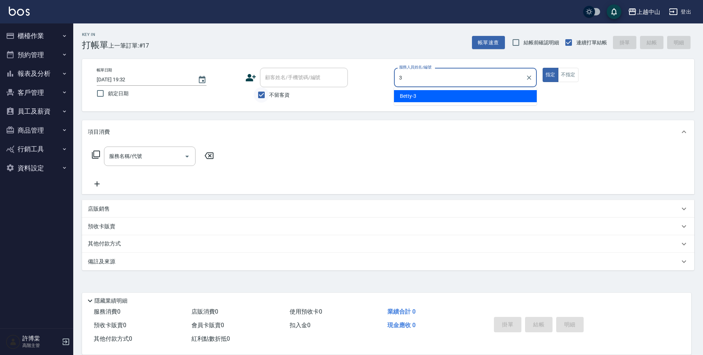
type input "Betty-3"
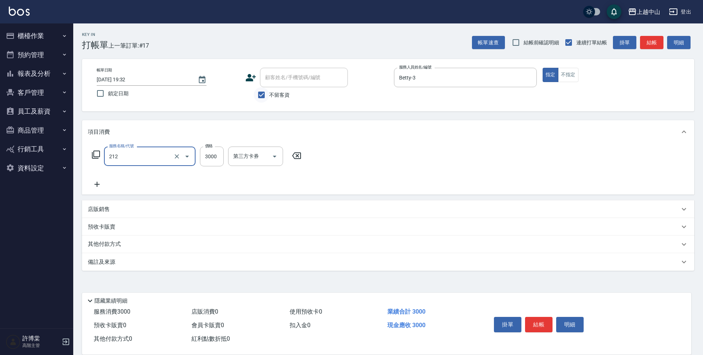
type input "溫朔燙髮3000(212)"
click at [152, 162] on input "溫朔燙髮3000(212)" at bounding box center [139, 156] width 64 height 13
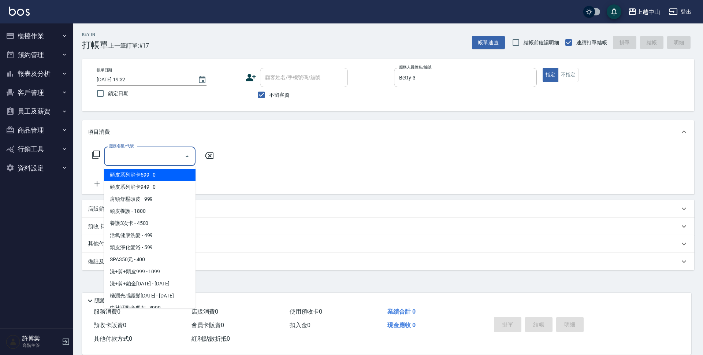
type input "1"
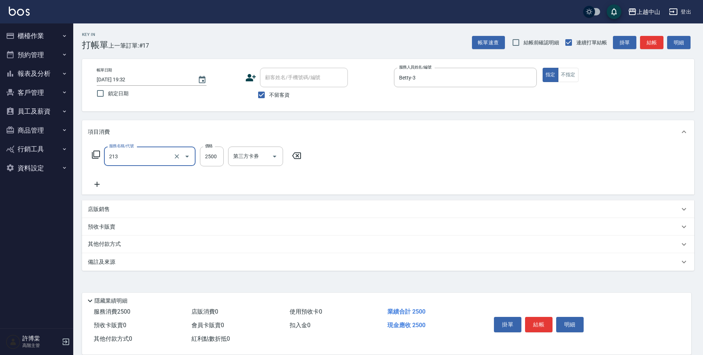
type input "溫朔燙髮2500(213)"
type input "2899"
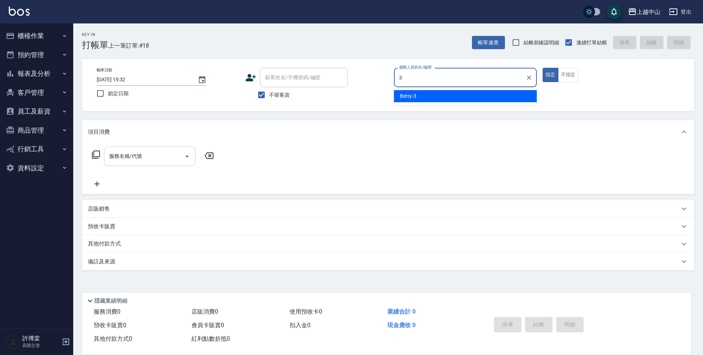
type input "Betty-3"
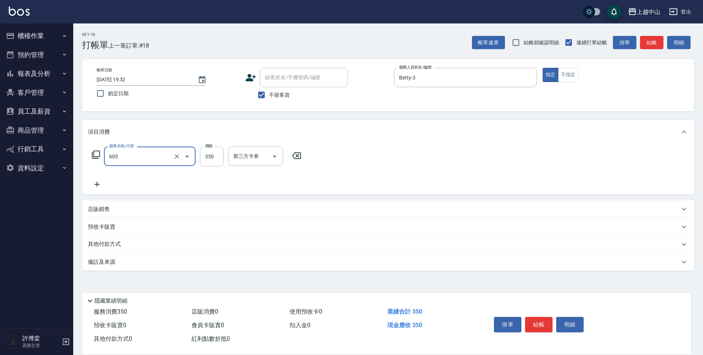
type input "洗髮 (女)(605)"
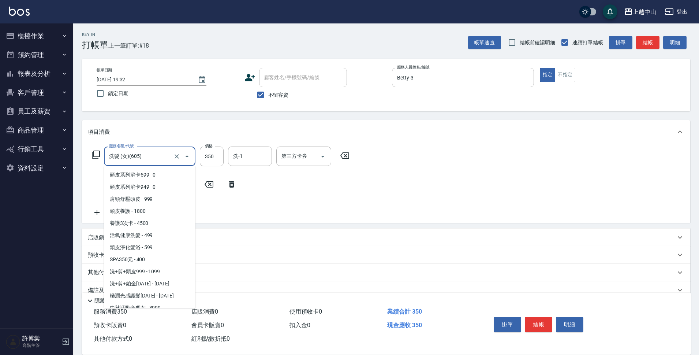
click at [154, 154] on input "洗髮 (女)(605)" at bounding box center [139, 156] width 64 height 13
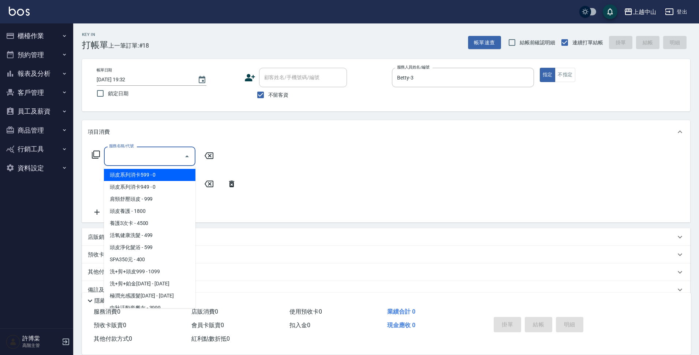
type input "0"
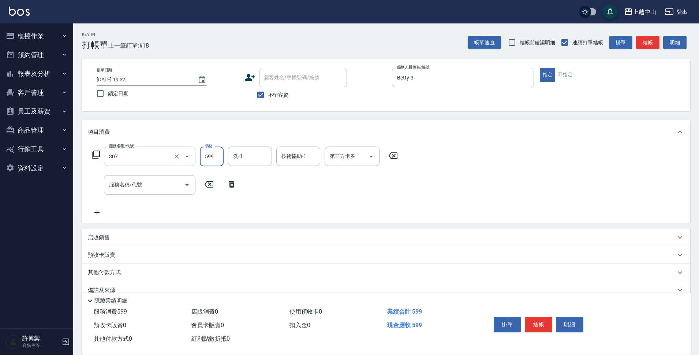
type input "森精萃角質調理髮浴(307)"
type input "605"
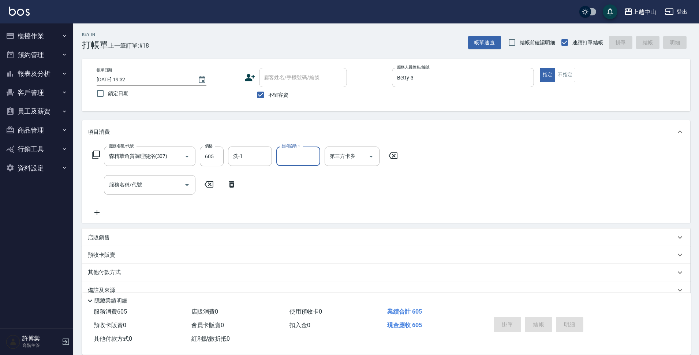
type input "[DATE] 19:33"
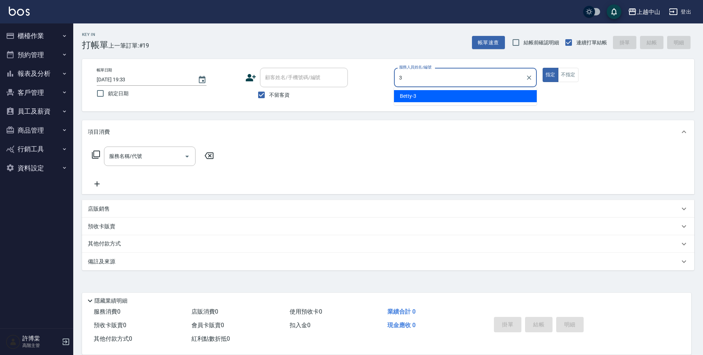
type input "Betty-3"
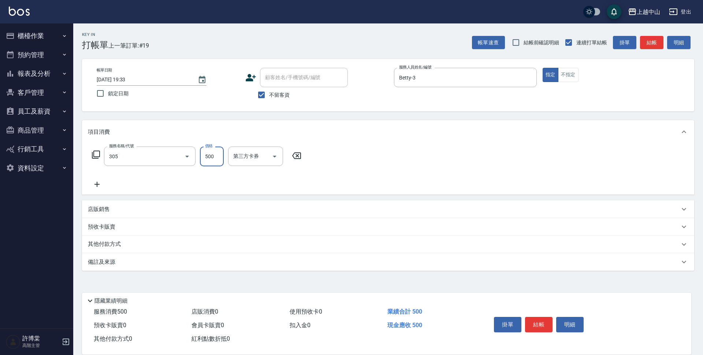
type input "剪髮(305)"
type input "500"
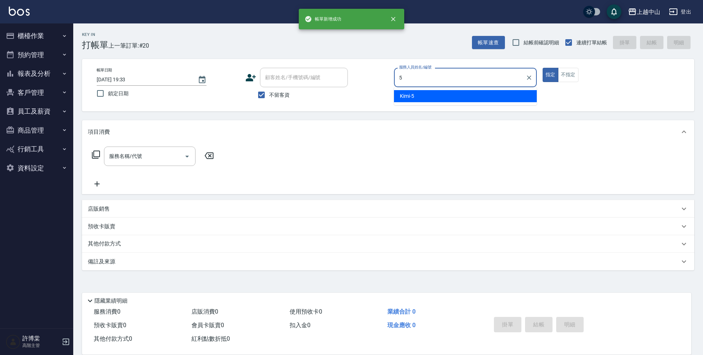
type input "Kimi-5"
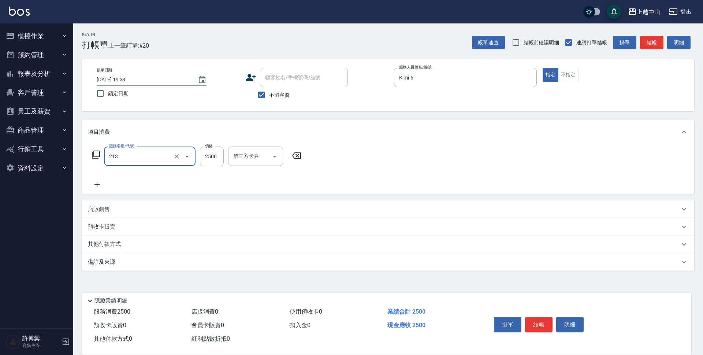
type input "溫朔燙髮2500(213)"
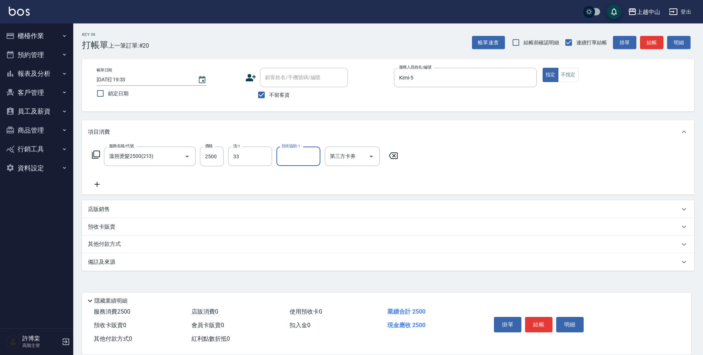
type input "[PERSON_NAME]-33"
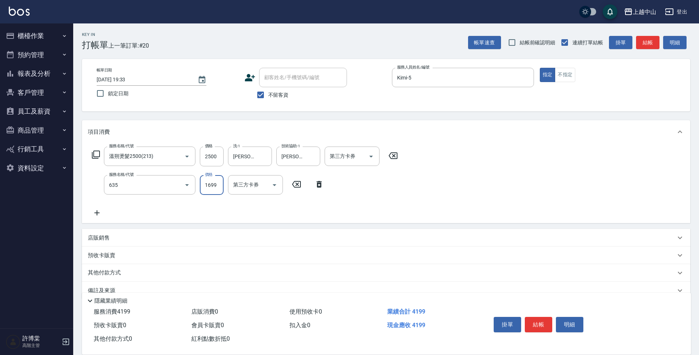
type input "兩段自備單次(635)"
type input "1500"
type input "[PERSON_NAME]-33"
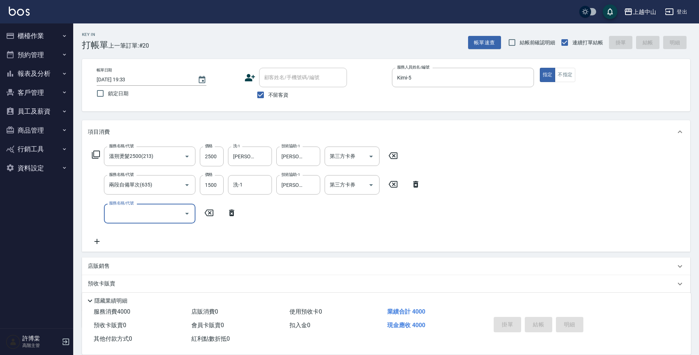
type input "[DATE] 19:34"
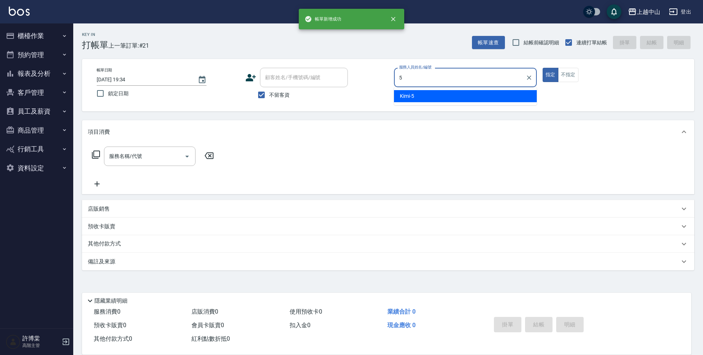
type input "Kimi-5"
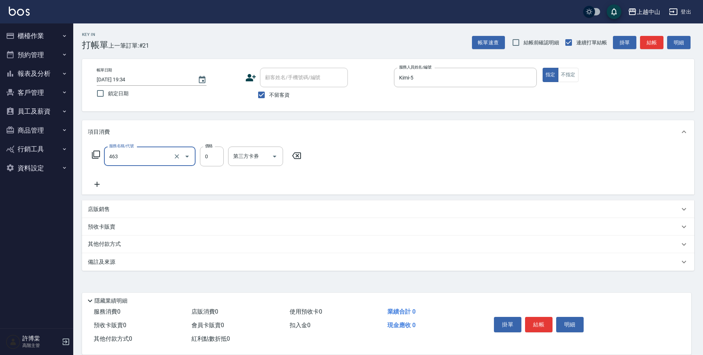
type input "護髮卡使用(463)"
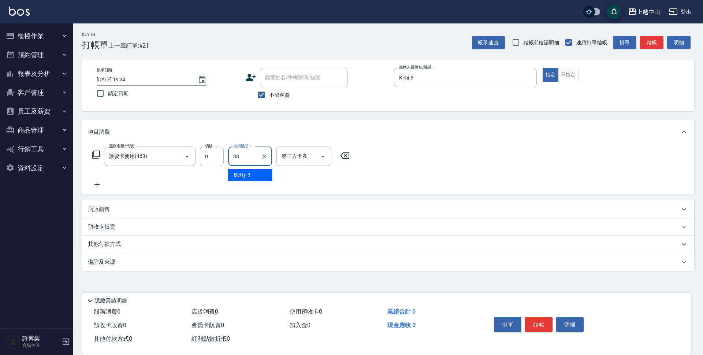
type input "[PERSON_NAME]-33"
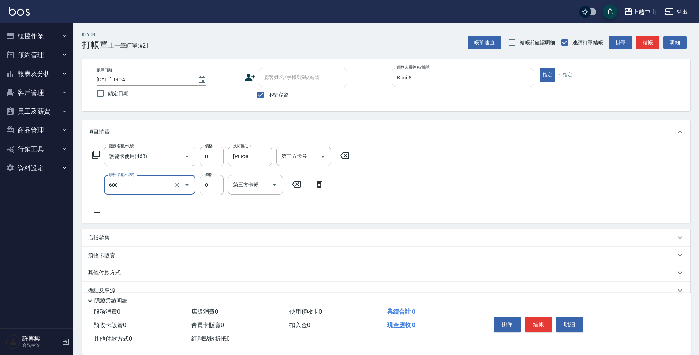
type input "洗髮(免費)(600)"
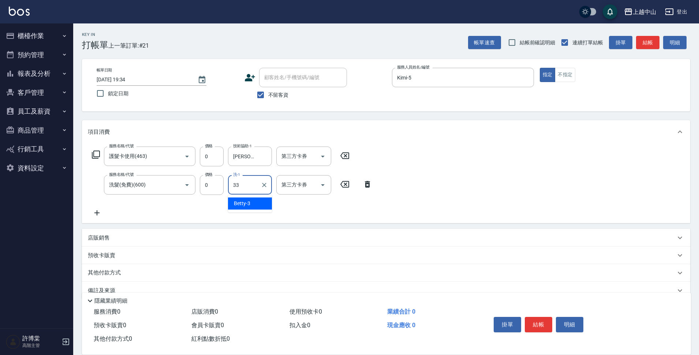
type input "[PERSON_NAME]-33"
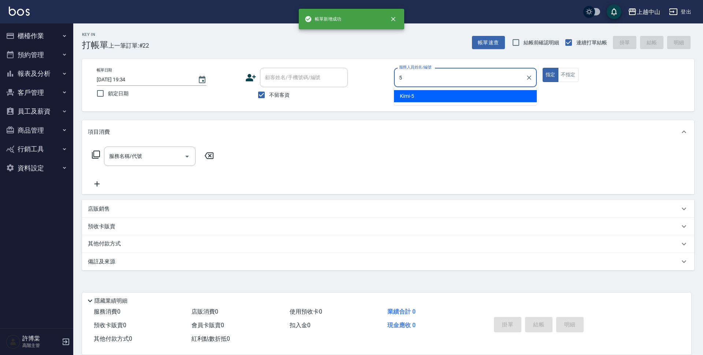
type input "Kimi-5"
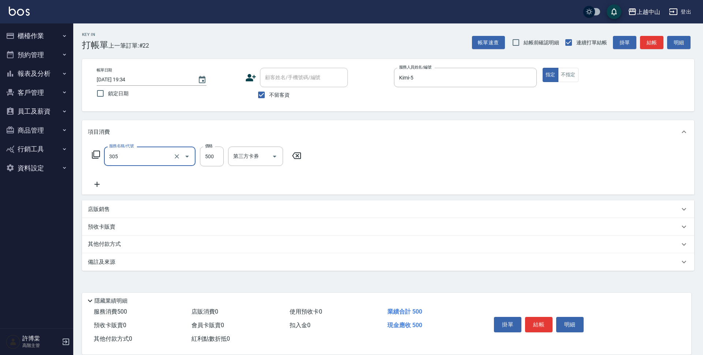
type input "剪髮(305)"
type input "400"
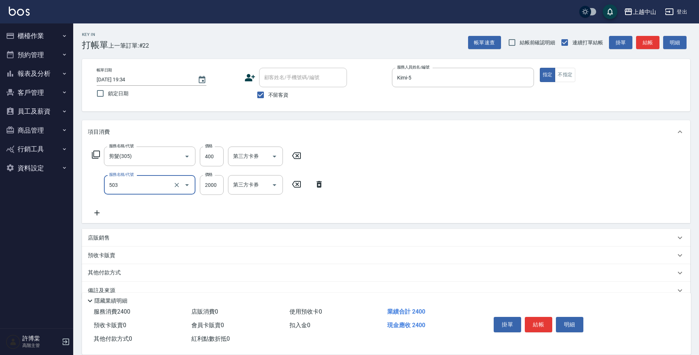
type input "染髮2000以下(503)"
type input "1300"
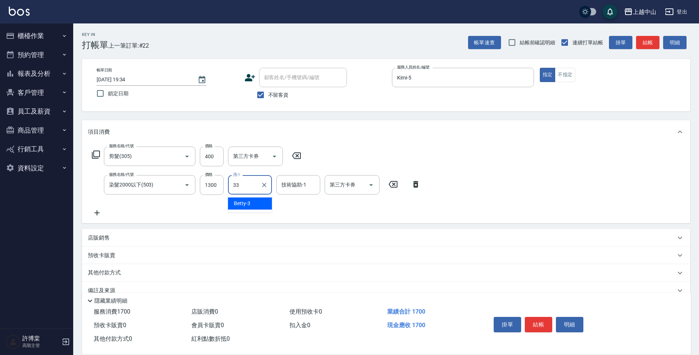
type input "[PERSON_NAME]-33"
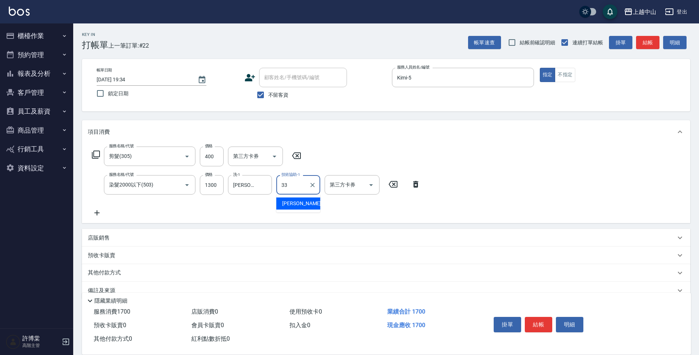
type input "[PERSON_NAME]-33"
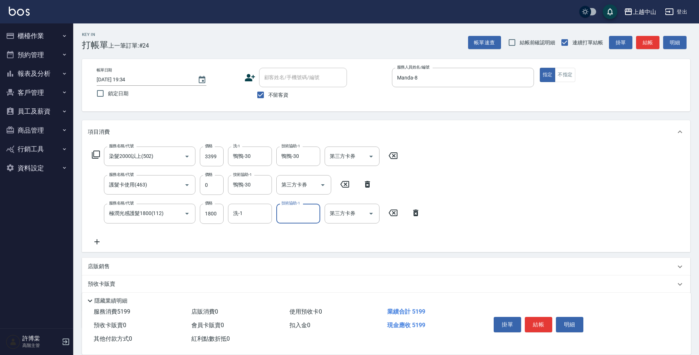
click at [411, 210] on icon at bounding box center [416, 212] width 18 height 9
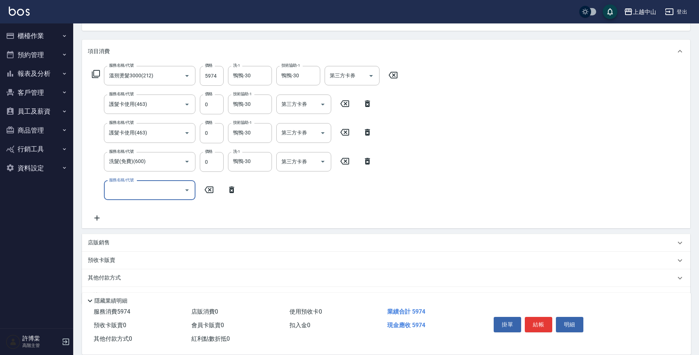
scroll to position [100, 0]
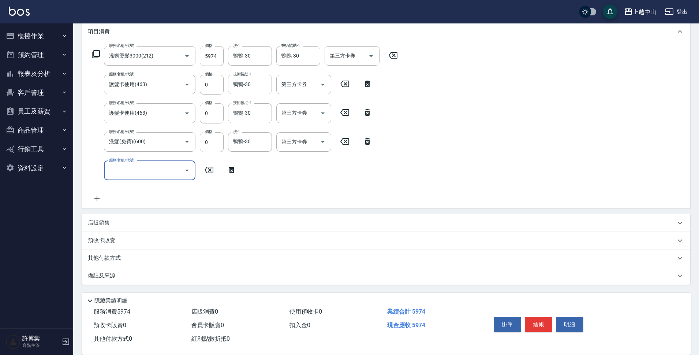
click at [126, 257] on div "其他付款方式" at bounding box center [382, 258] width 588 height 8
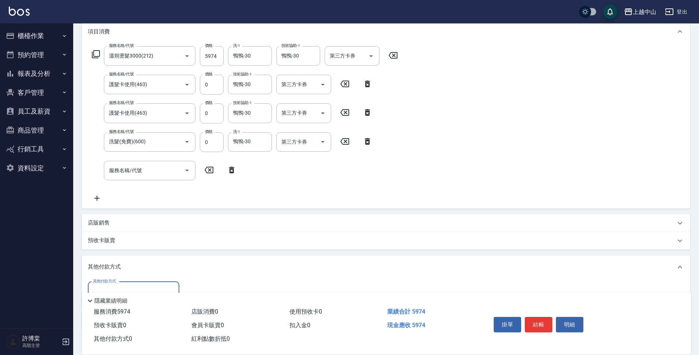
scroll to position [0, 0]
click at [141, 283] on div "其他付款方式" at bounding box center [134, 290] width 92 height 19
click at [138, 272] on span "信用卡" at bounding box center [134, 272] width 92 height 12
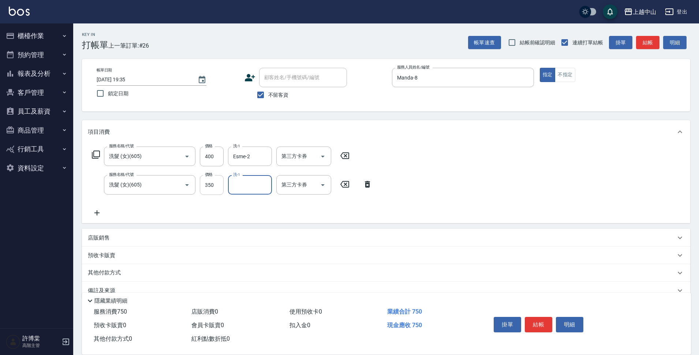
click at [221, 185] on input "350" at bounding box center [212, 185] width 24 height 20
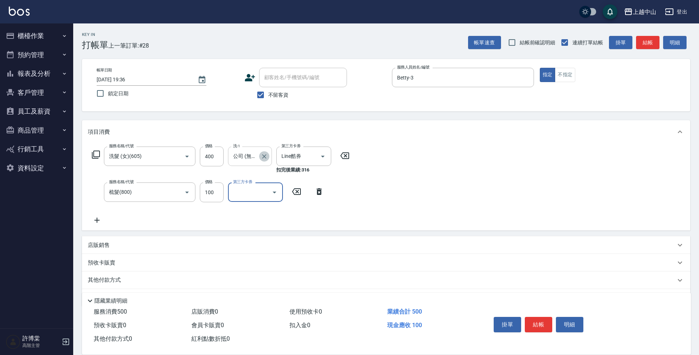
drag, startPoint x: 264, startPoint y: 160, endPoint x: 298, endPoint y: 156, distance: 34.6
click at [264, 160] on button "Clear" at bounding box center [264, 156] width 10 height 10
click at [307, 156] on input "Line酷券" at bounding box center [294, 156] width 28 height 13
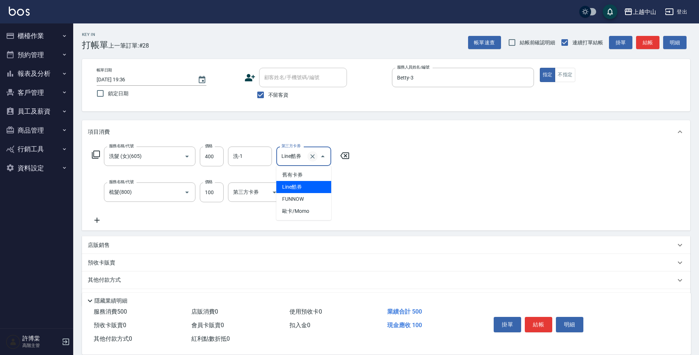
click at [310, 155] on icon "Clear" at bounding box center [312, 156] width 7 height 7
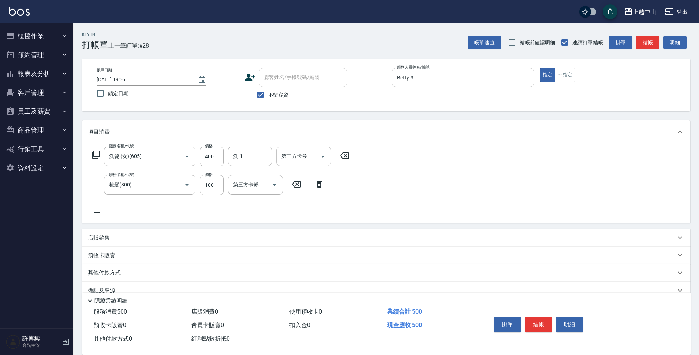
click at [535, 181] on div "服務名稱/代號 洗髮 (女)(605) 服務名稱/代號 價格 400 價格 洗-1 洗-1 第三方卡券 第三方卡券 服務名稱/代號 梳髮(800) 服務名稱/…" at bounding box center [386, 182] width 608 height 79
click at [541, 318] on button "結帳" at bounding box center [538, 324] width 27 height 15
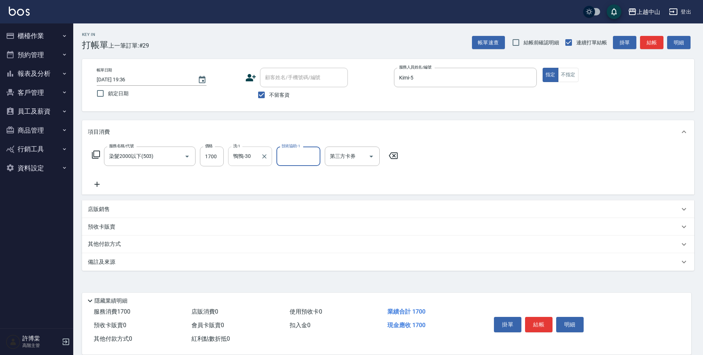
click at [264, 159] on icon "Clear" at bounding box center [264, 156] width 7 height 7
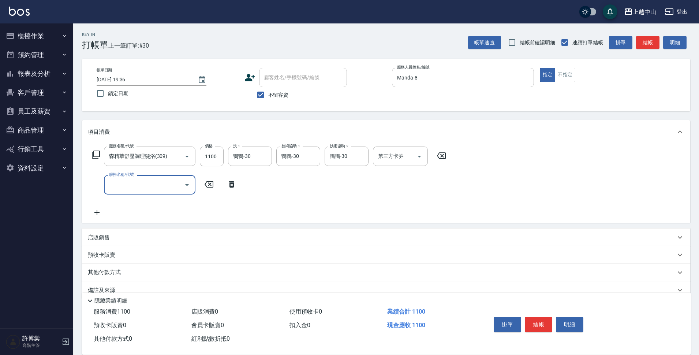
click at [264, 159] on icon "Clear" at bounding box center [264, 156] width 7 height 7
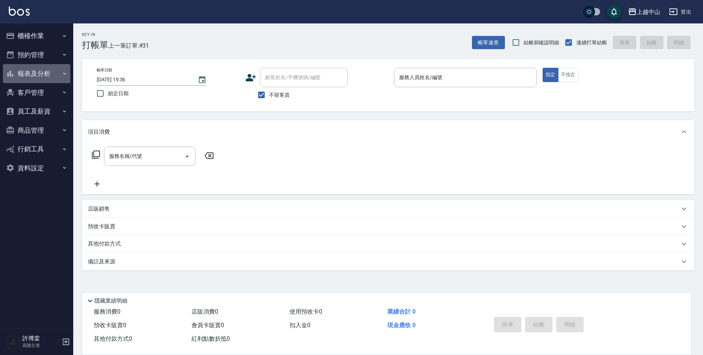
click at [41, 76] on button "報表及分析" at bounding box center [36, 73] width 67 height 19
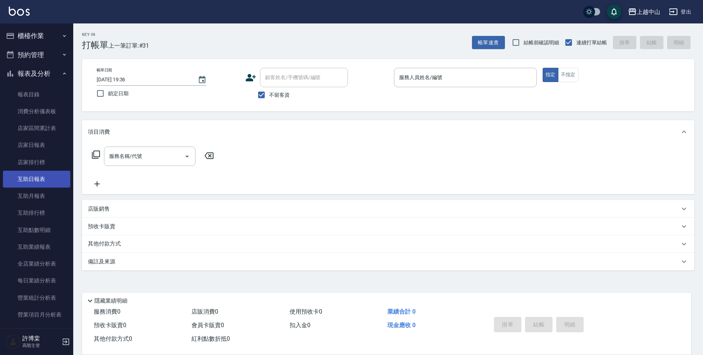
click at [31, 179] on link "互助日報表" at bounding box center [36, 179] width 67 height 17
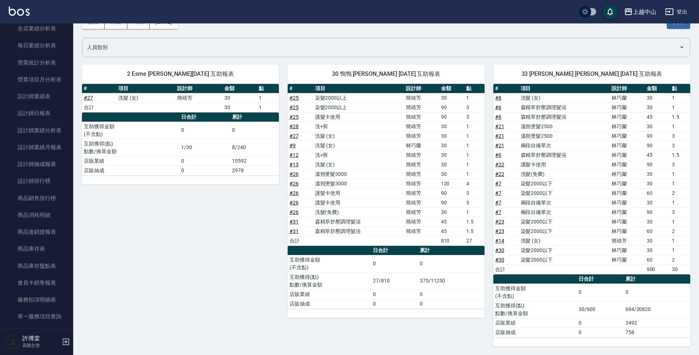
scroll to position [237, 0]
click at [35, 105] on link "設計師日報表" at bounding box center [36, 110] width 67 height 17
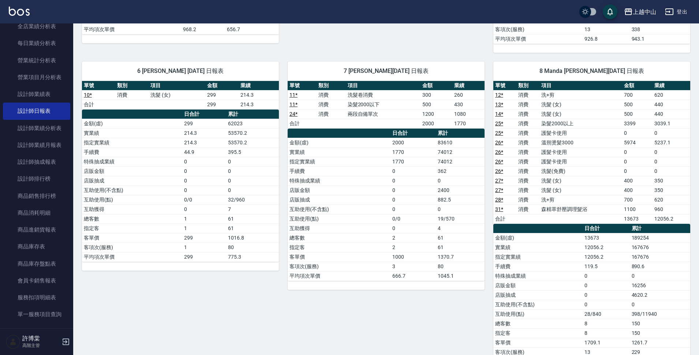
scroll to position [372, 0]
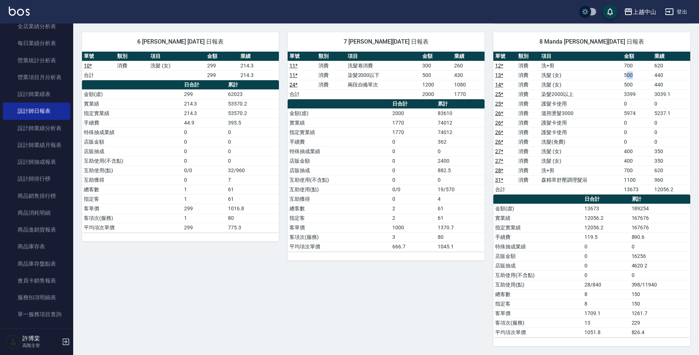
drag, startPoint x: 626, startPoint y: 74, endPoint x: 642, endPoint y: 77, distance: 15.6
click at [642, 77] on td "500" at bounding box center [637, 75] width 30 height 10
click at [632, 85] on td "500" at bounding box center [637, 85] width 30 height 10
drag, startPoint x: 632, startPoint y: 85, endPoint x: 624, endPoint y: 82, distance: 8.2
click at [624, 82] on td "500" at bounding box center [637, 85] width 30 height 10
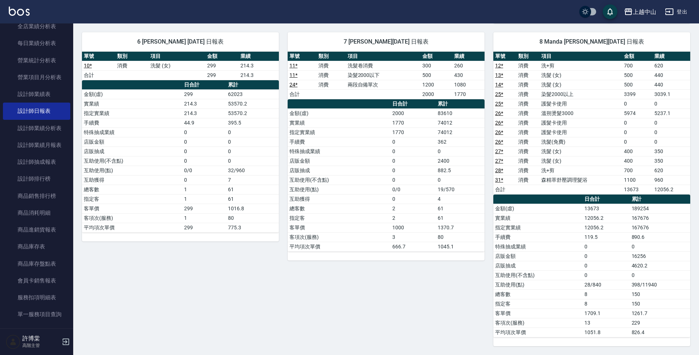
click at [636, 100] on td "0" at bounding box center [637, 104] width 30 height 10
drag, startPoint x: 636, startPoint y: 94, endPoint x: 625, endPoint y: 93, distance: 11.1
click at [625, 93] on td "3399" at bounding box center [637, 94] width 30 height 10
drag, startPoint x: 626, startPoint y: 111, endPoint x: 640, endPoint y: 117, distance: 15.7
click at [640, 117] on td "5974" at bounding box center [637, 113] width 30 height 10
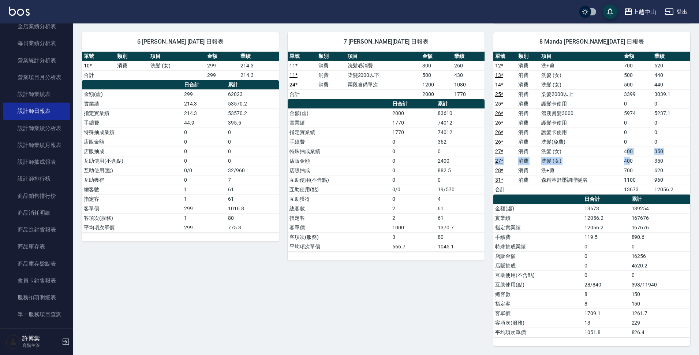
drag, startPoint x: 627, startPoint y: 150, endPoint x: 630, endPoint y: 163, distance: 13.1
click at [630, 163] on tbody "12 * 消費 洗+剪 700 620 13 * 消費 洗髮 (女) 500 440 14 * 消費 洗髮 (女) 500 440 25 * 消費 染髮200…" at bounding box center [591, 127] width 197 height 133
drag, startPoint x: 636, startPoint y: 168, endPoint x: 623, endPoint y: 166, distance: 13.3
click at [623, 166] on td "700" at bounding box center [637, 170] width 30 height 10
click at [608, 152] on td "洗髮 (女)" at bounding box center [580, 151] width 83 height 10
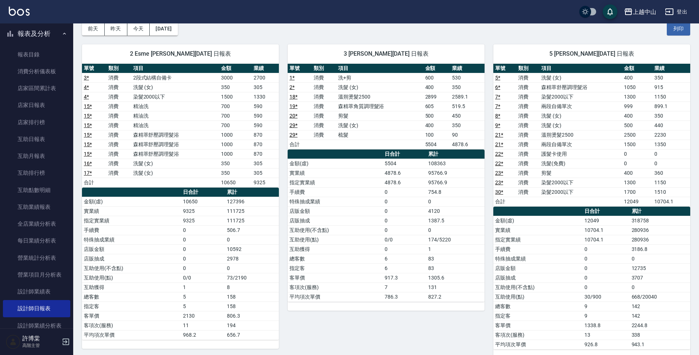
scroll to position [0, 0]
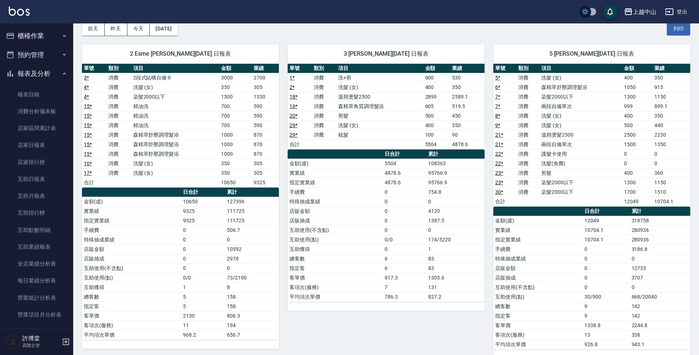
click at [54, 76] on button "報表及分析" at bounding box center [36, 73] width 67 height 19
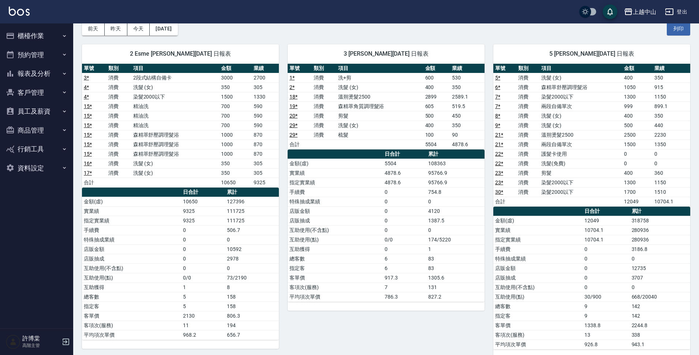
click at [55, 40] on button "櫃檯作業" at bounding box center [36, 35] width 67 height 19
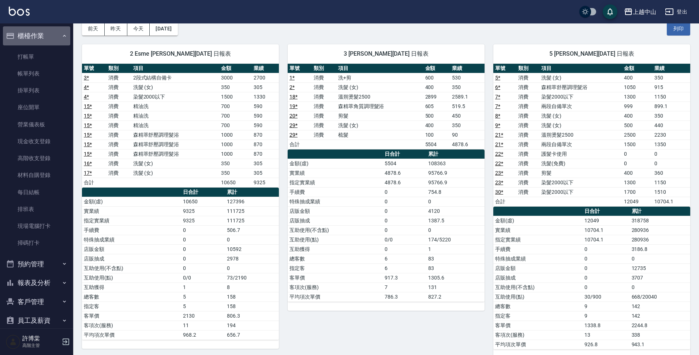
click at [55, 40] on button "櫃檯作業" at bounding box center [36, 35] width 67 height 19
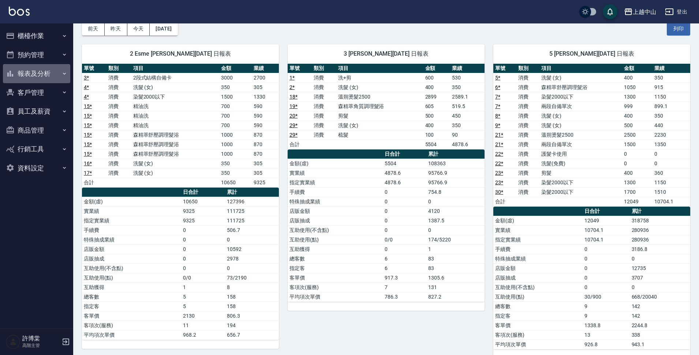
click at [66, 80] on button "報表及分析" at bounding box center [36, 73] width 67 height 19
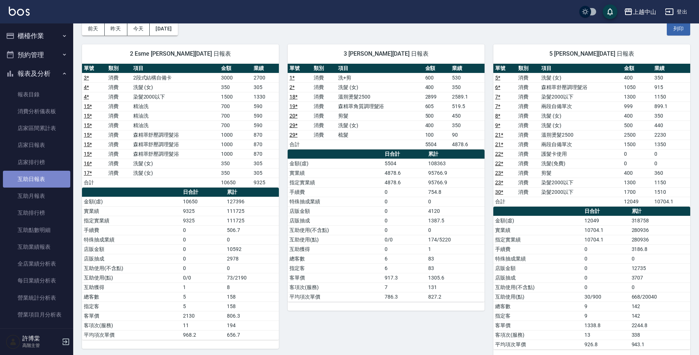
click at [50, 180] on link "互助日報表" at bounding box center [36, 179] width 67 height 17
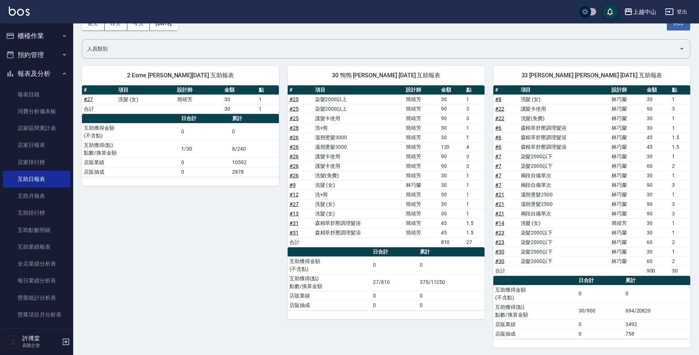
scroll to position [44, 0]
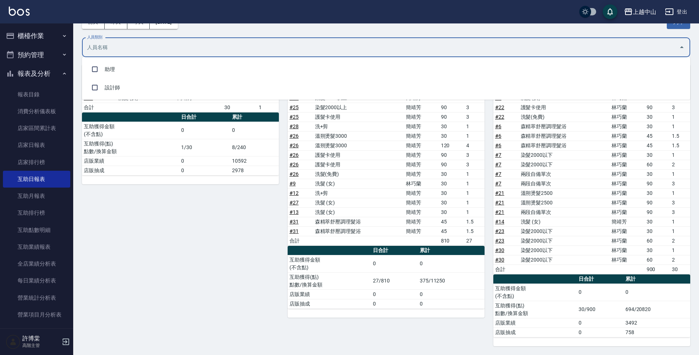
click at [169, 52] on input "人員類別" at bounding box center [380, 47] width 591 height 13
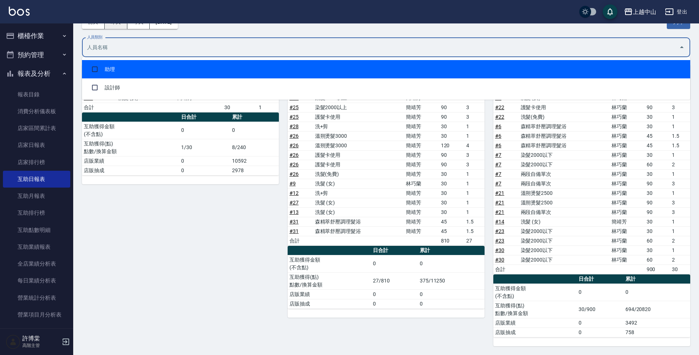
click at [113, 25] on button "昨天" at bounding box center [116, 22] width 23 height 14
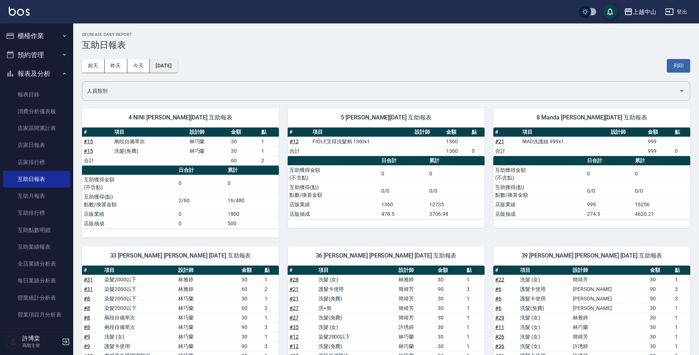
click at [151, 65] on button "[DATE]" at bounding box center [164, 66] width 28 height 14
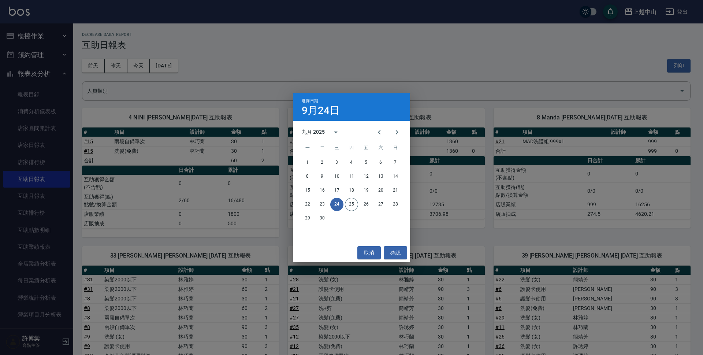
click at [139, 65] on div "選擇日期 [DATE] 九月 2025 一 二 三 四 五 六 日 1 2 3 4 5 6 7 8 9 10 11 12 13 14 15 16 17 18 …" at bounding box center [351, 177] width 703 height 355
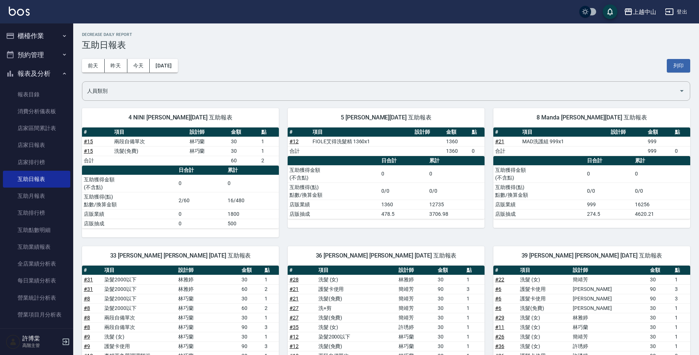
click at [139, 65] on button "今天" at bounding box center [138, 66] width 23 height 14
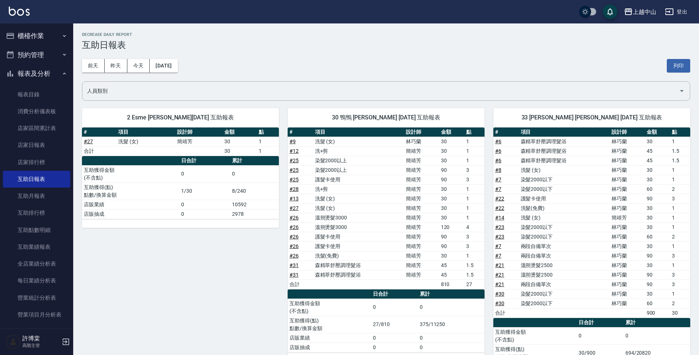
scroll to position [44, 0]
